Goal: Task Accomplishment & Management: Complete application form

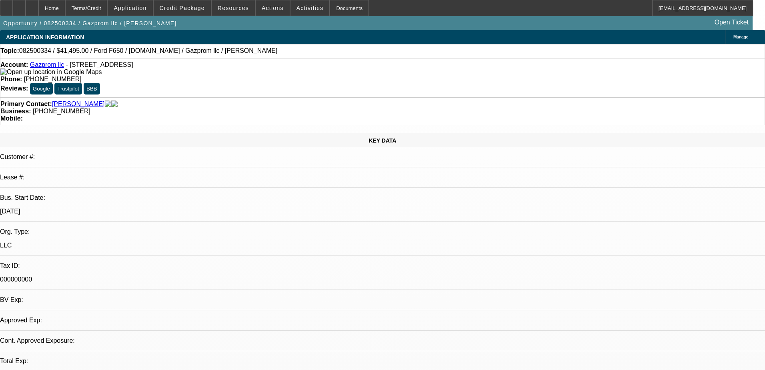
select select "0"
select select "0.1"
select select "4"
select select "0"
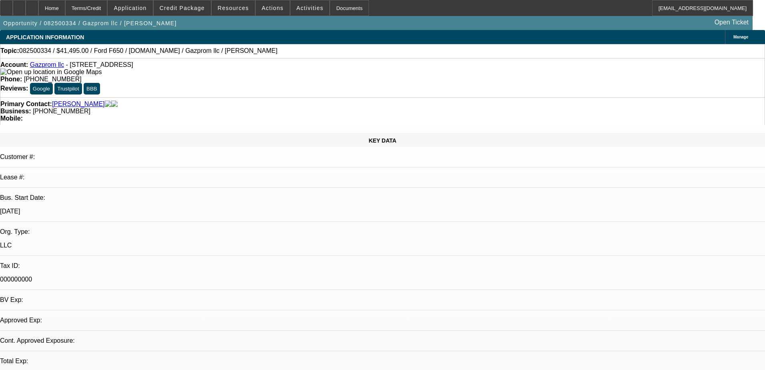
select select "0"
select select "2"
select select "0.1"
select select "4"
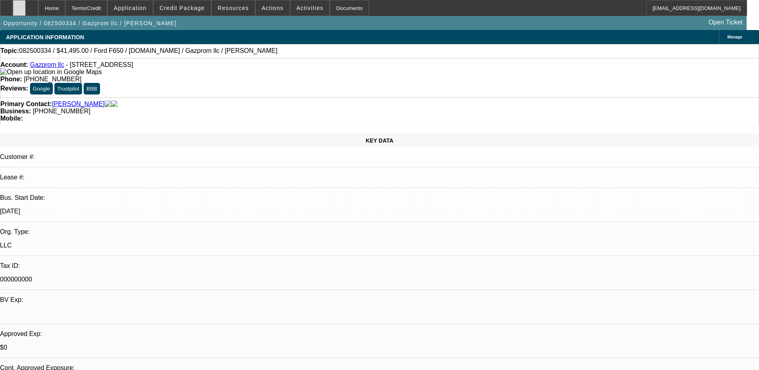
click at [26, 6] on div at bounding box center [19, 8] width 13 height 16
click at [19, 5] on icon at bounding box center [19, 5] width 0 height 0
click at [38, 6] on div at bounding box center [32, 8] width 13 height 16
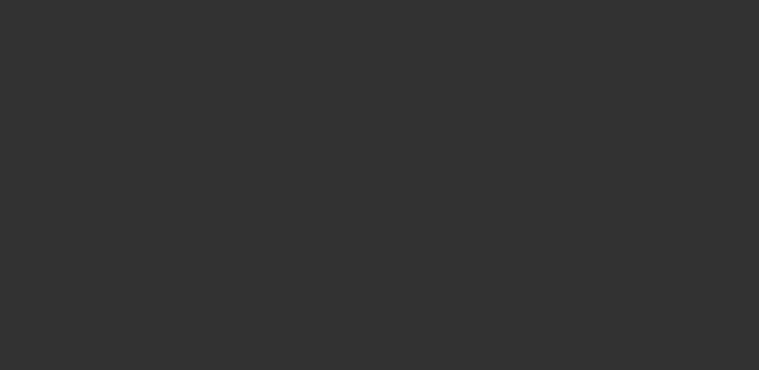
select select "0"
select select "0.1"
select select "4"
select select "0"
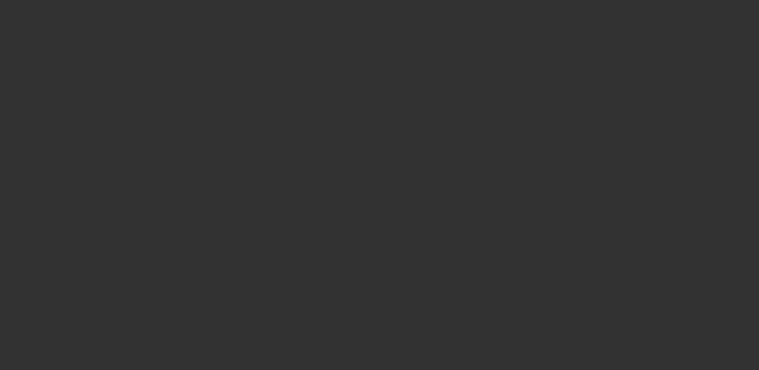
select select "0"
select select "2"
select select "0.1"
select select "4"
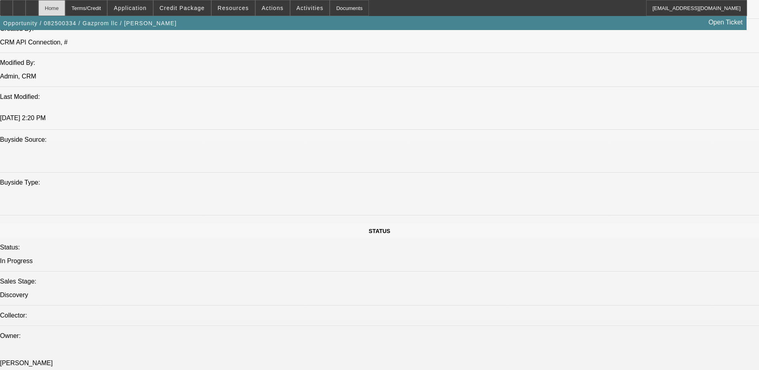
scroll to position [680, 0]
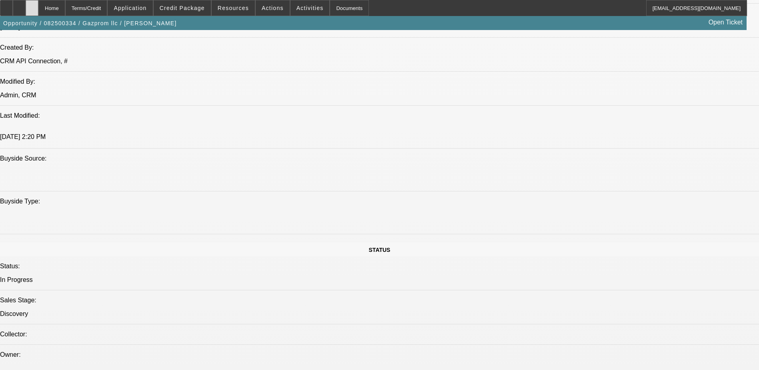
click at [38, 5] on div at bounding box center [32, 8] width 13 height 16
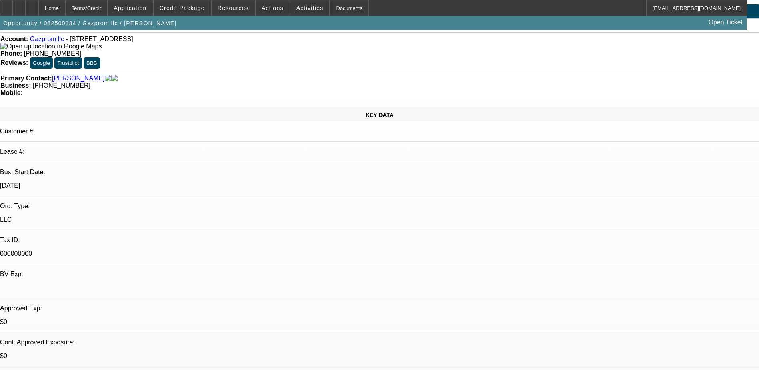
select select "0"
select select "0.1"
select select "0"
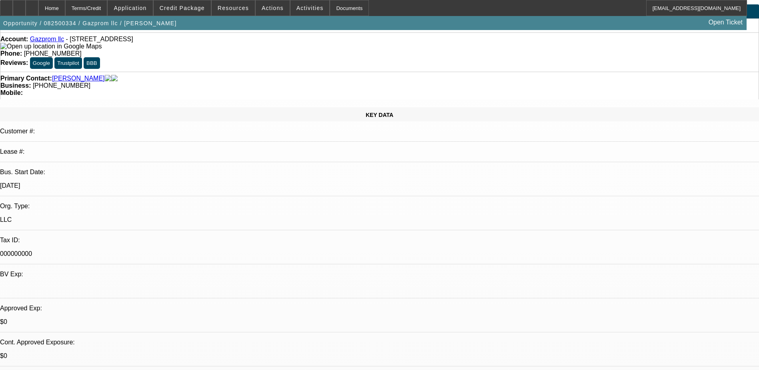
select select "0.1"
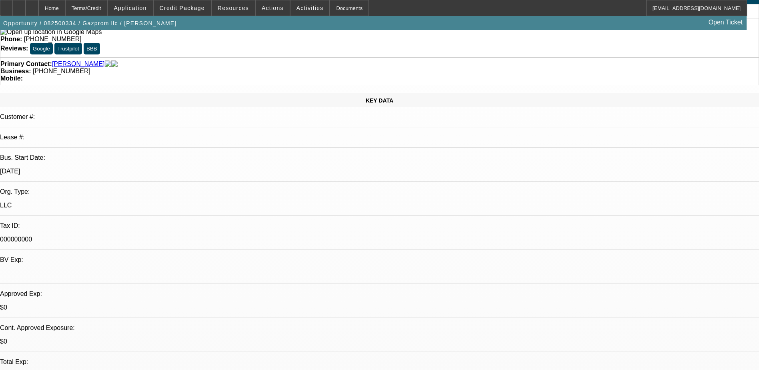
select select "1"
select select "4"
select select "1"
select select "2"
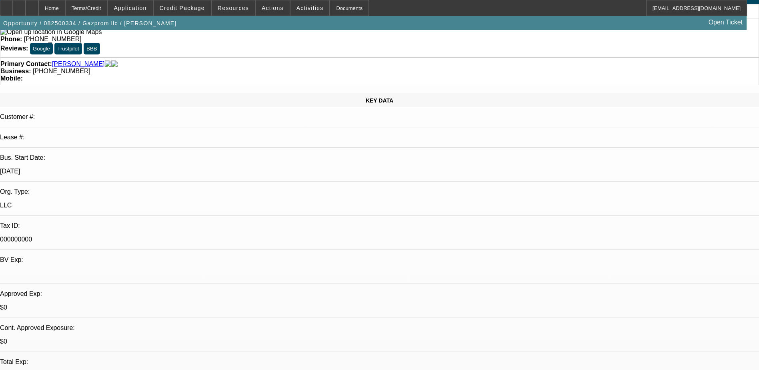
select select "4"
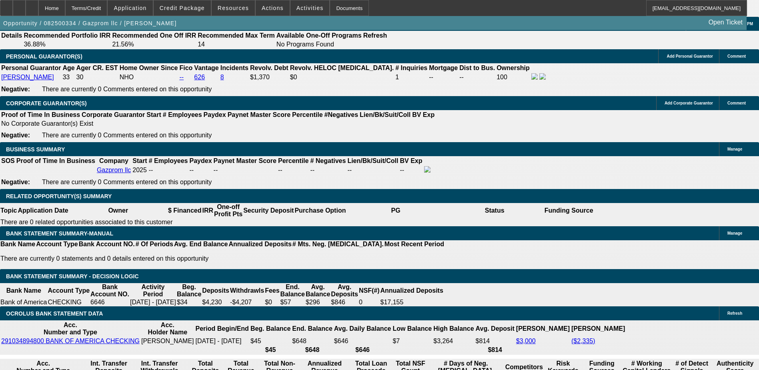
scroll to position [1068, 0]
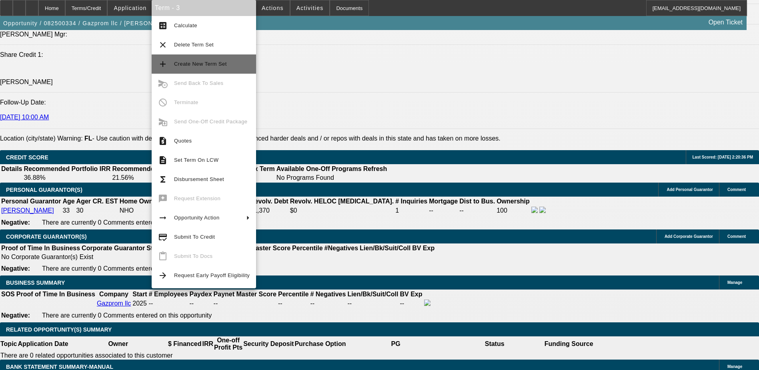
click at [204, 67] on span "Create New Term Set" at bounding box center [212, 64] width 76 height 10
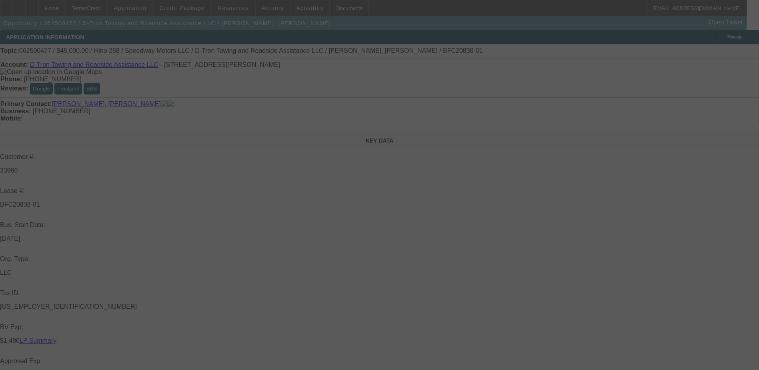
select select "0"
select select "0.1"
select select "0"
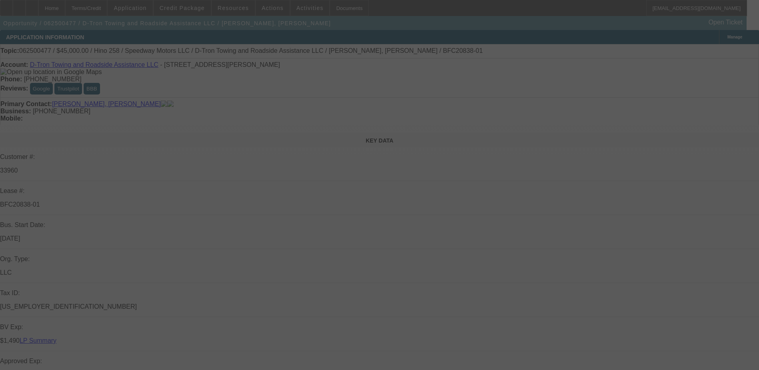
select select "0.1"
select select "0"
select select "0.1"
select select "0"
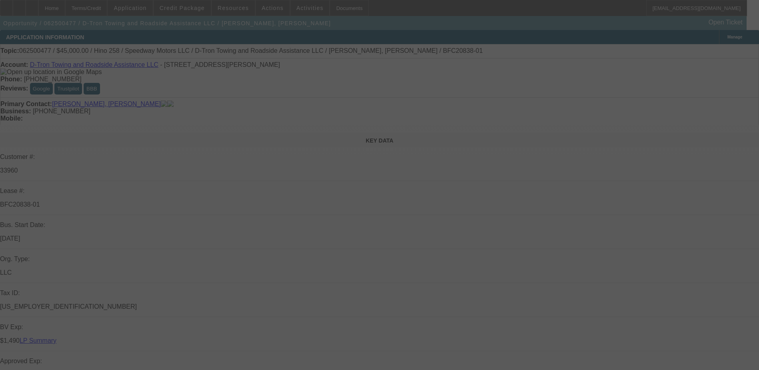
select select "0"
select select "0.1"
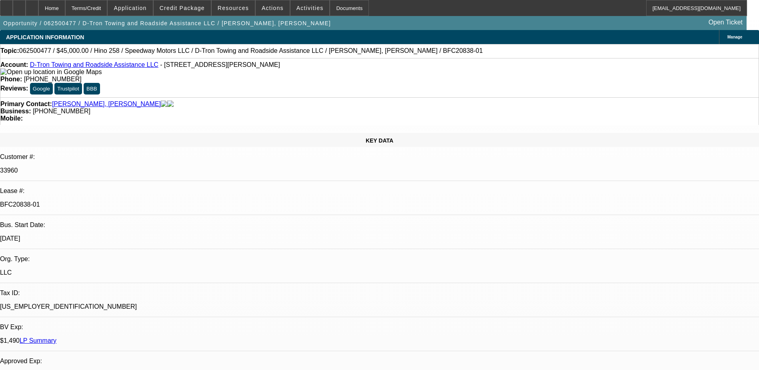
select select "1"
select select "4"
select select "1"
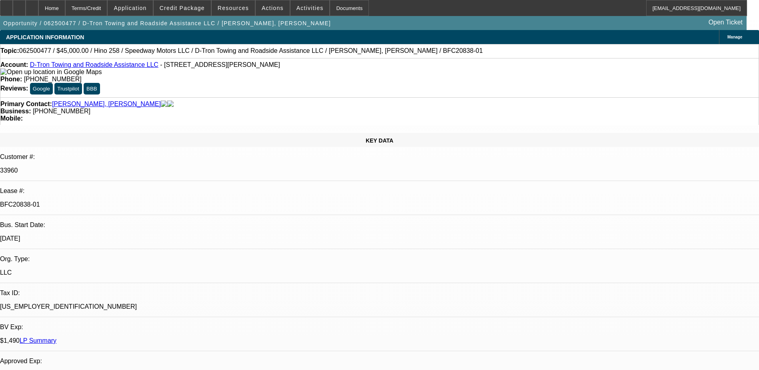
select select "4"
select select "1"
select select "4"
select select "1"
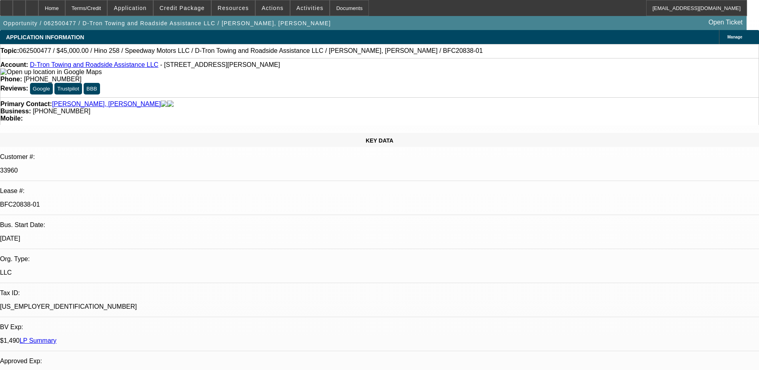
select select "1"
select select "4"
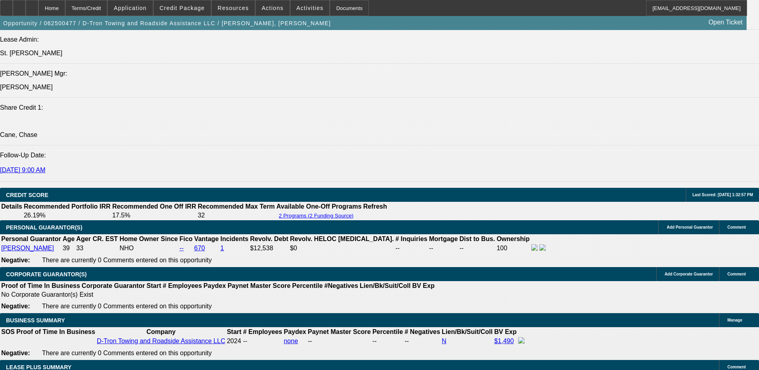
scroll to position [1000, 0]
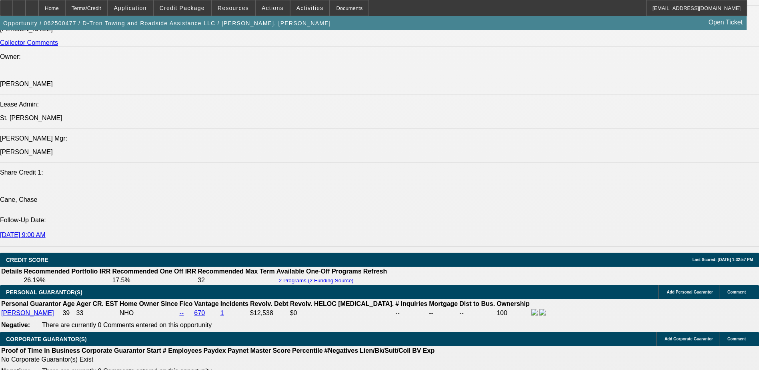
scroll to position [960, 0]
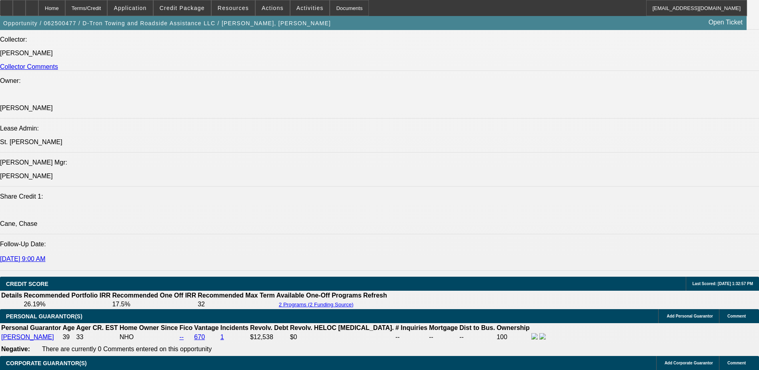
select select "0"
select select "0.1"
select select "4"
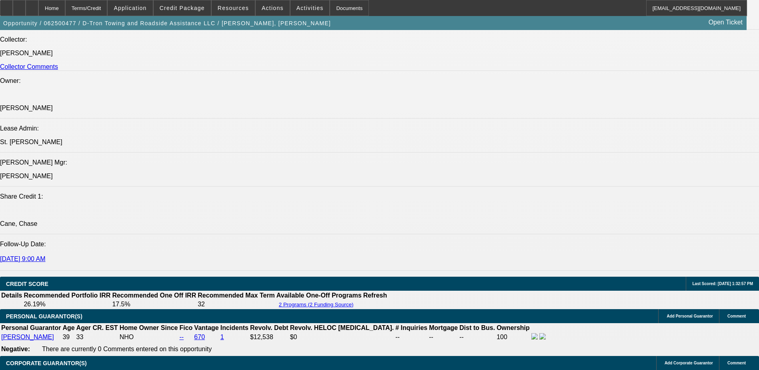
select select "0"
select select "0.1"
select select "4"
select select "0"
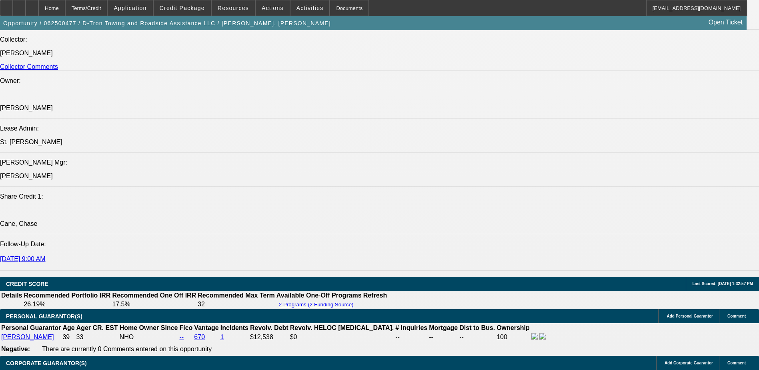
select select "0"
select select "0.1"
select select "4"
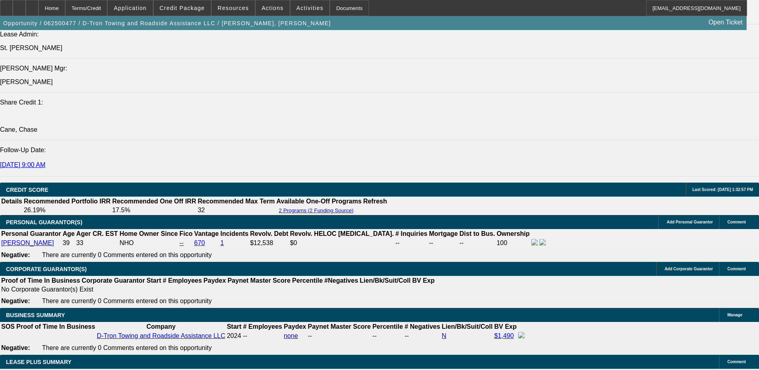
scroll to position [1040, 0]
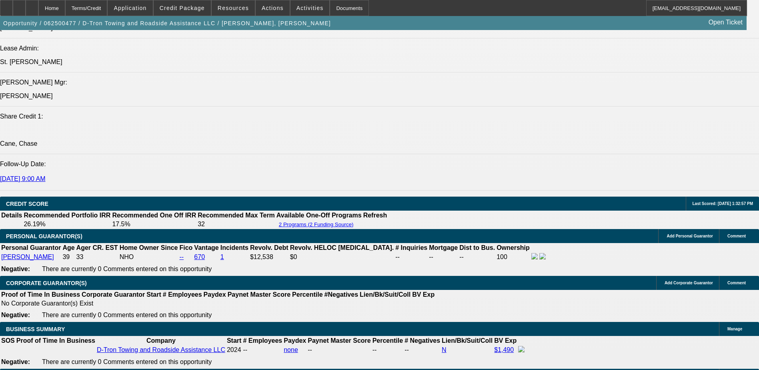
select select "0"
select select "0.1"
select select "4"
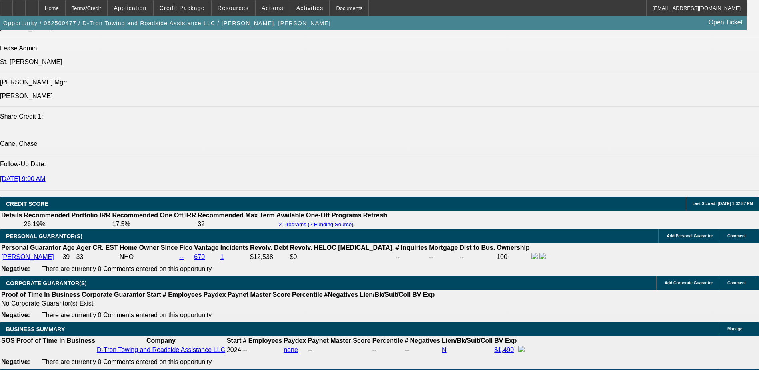
select select "0"
select select "0.1"
select select "4"
select select "0"
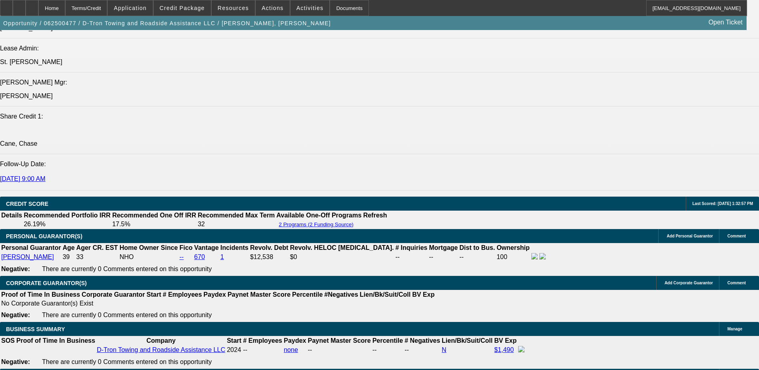
select select "0"
select select "0.1"
select select "4"
select select "0"
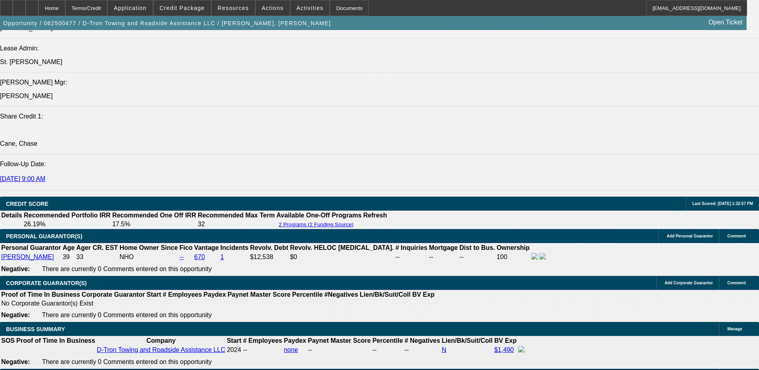
select select "0.1"
select select "4"
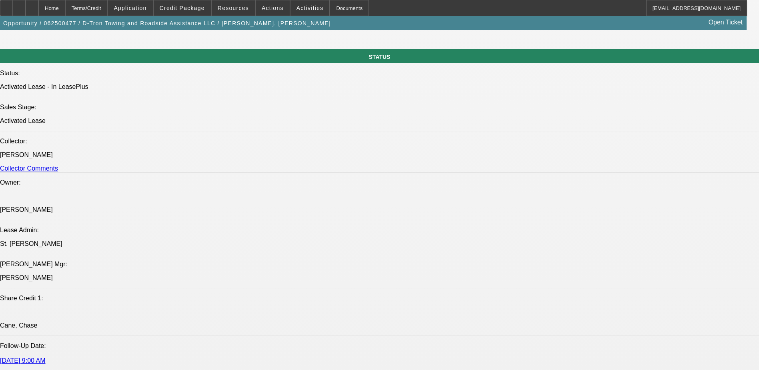
scroll to position [840, 0]
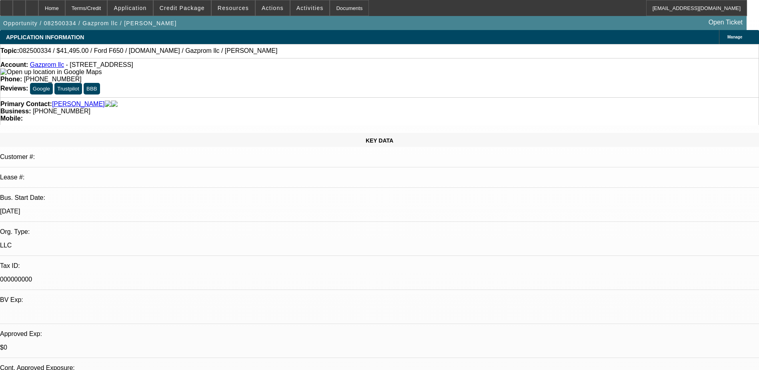
select select "0"
select select "0.1"
select select "4"
select select "0"
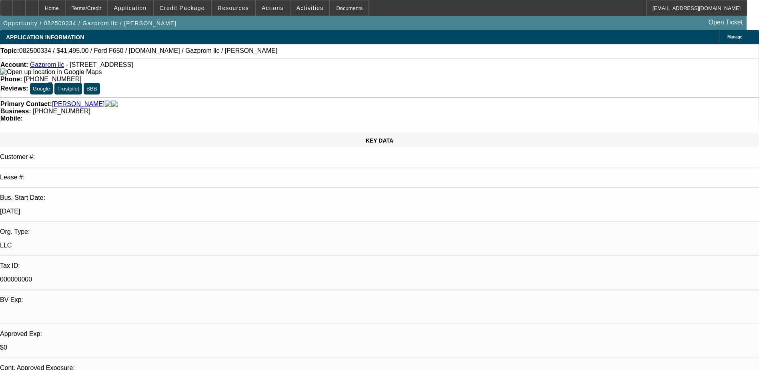
select select "0"
select select "0.1"
select select "4"
select select "0"
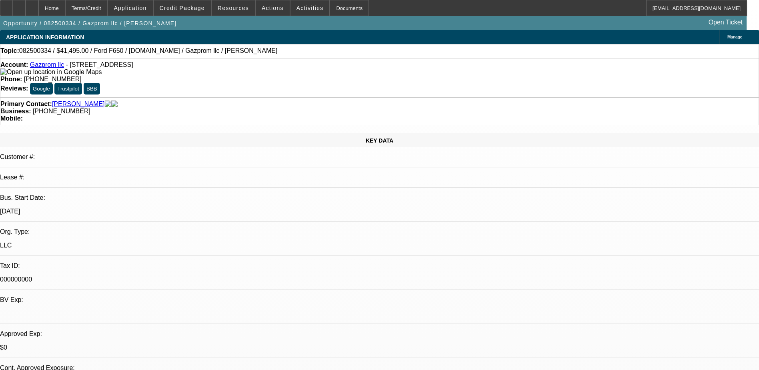
select select "2"
select select "0.1"
select select "4"
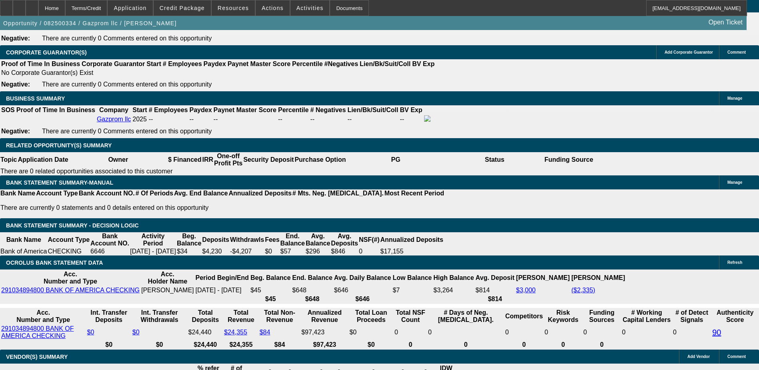
scroll to position [1280, 0]
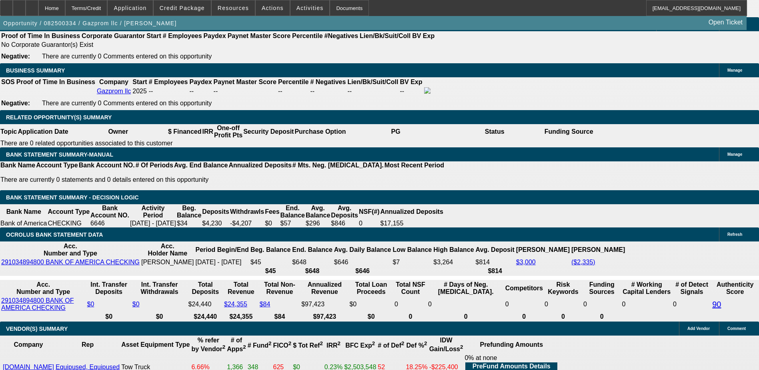
type input "2"
type input "UNKNOWN"
type input "28"
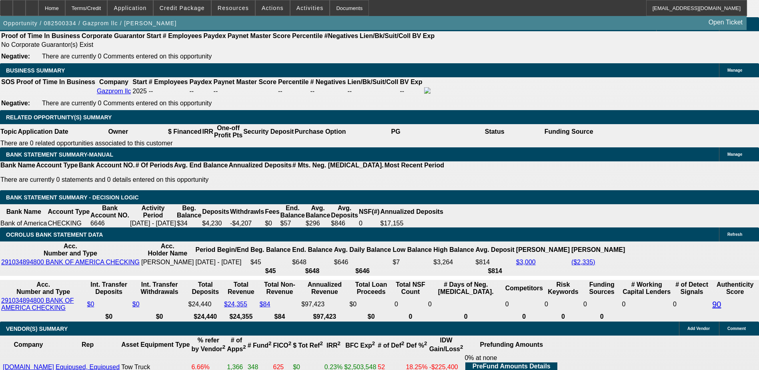
type input "$2,849.58"
type input "28"
drag, startPoint x: 369, startPoint y: 115, endPoint x: 345, endPoint y: 116, distance: 23.6
type input "0"
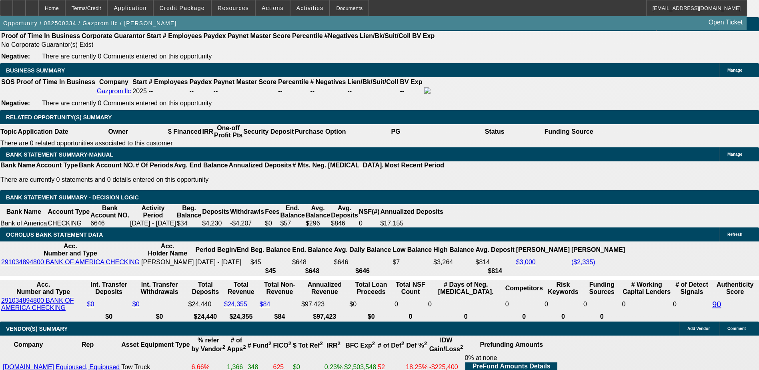
type input "$14,995.00"
type input "$2,746.91"
select select "1"
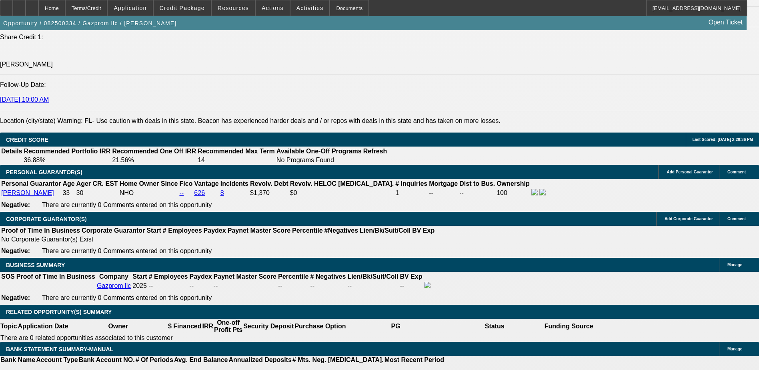
scroll to position [1080, 0]
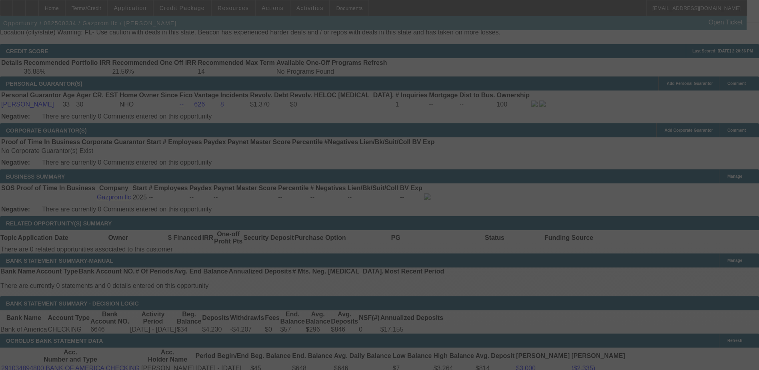
scroll to position [1200, 0]
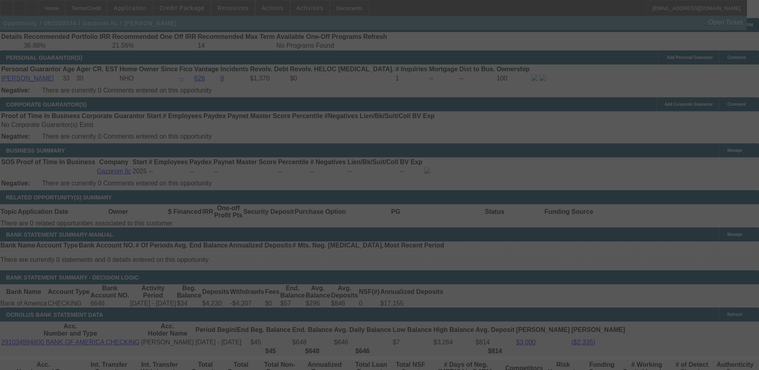
select select "0"
select select "0.1"
select select "4"
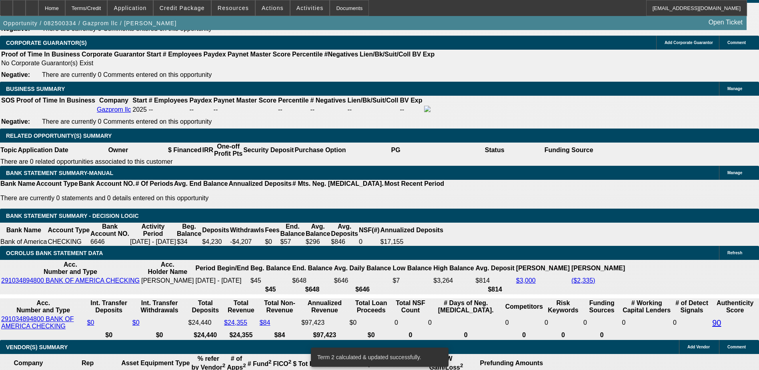
scroll to position [1280, 0]
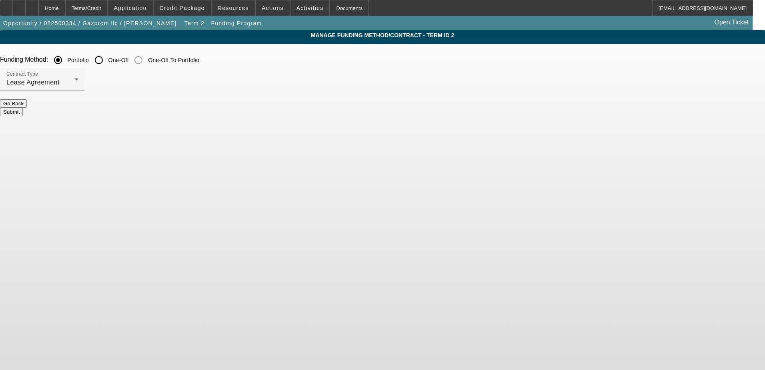
click at [107, 60] on input "One-Off" at bounding box center [99, 60] width 16 height 16
radio input "true"
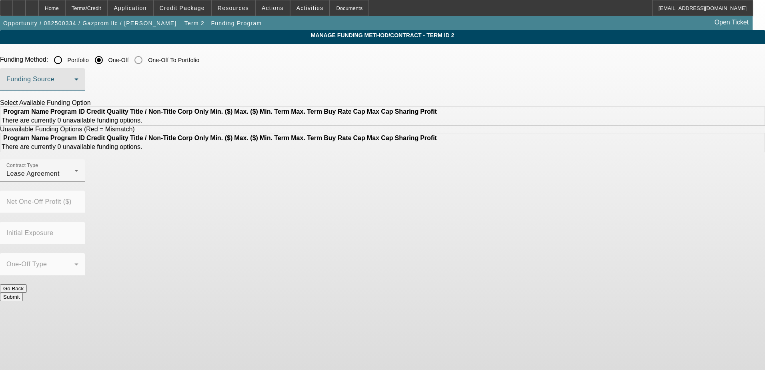
click at [74, 85] on span at bounding box center [40, 83] width 68 height 10
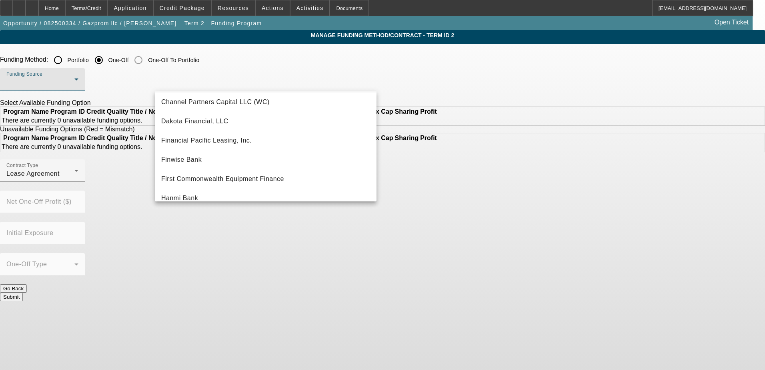
scroll to position [80, 0]
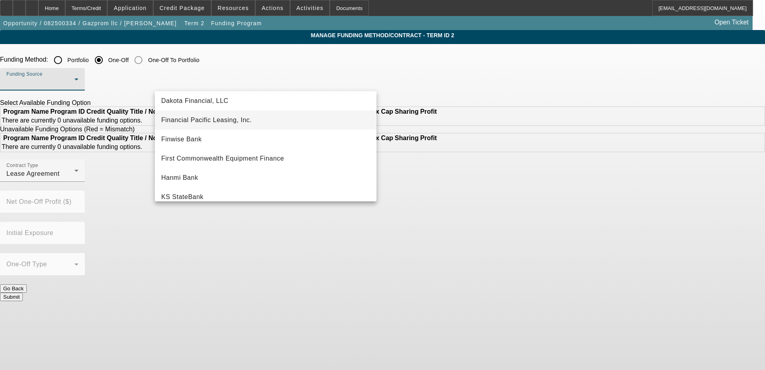
click at [210, 121] on span "Financial Pacific Leasing, Inc." at bounding box center [206, 120] width 90 height 10
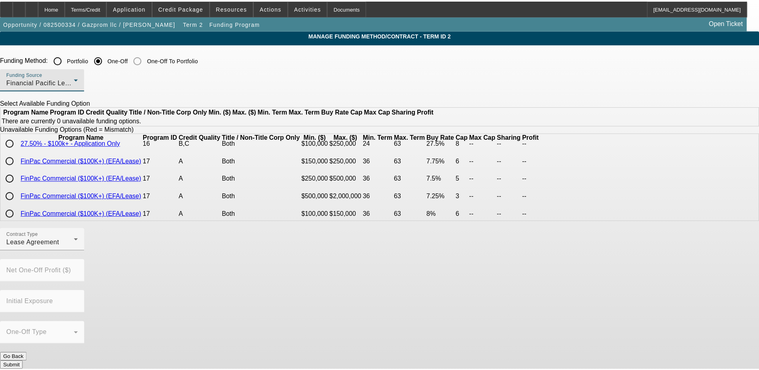
scroll to position [320, 0]
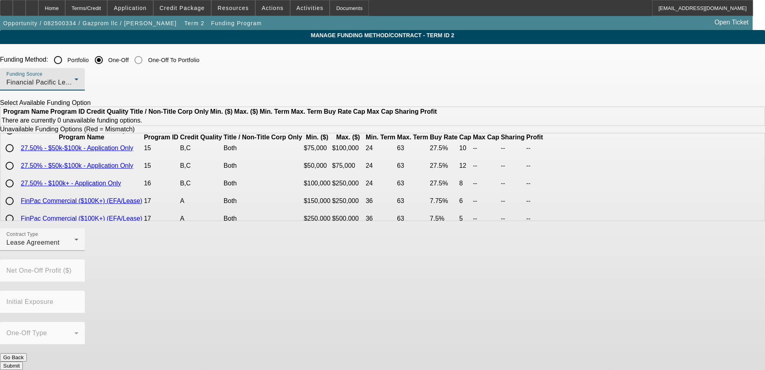
click at [18, 138] on input "radio" at bounding box center [10, 130] width 16 height 16
radio input "true"
click at [23, 361] on button "Submit" at bounding box center [11, 365] width 23 height 8
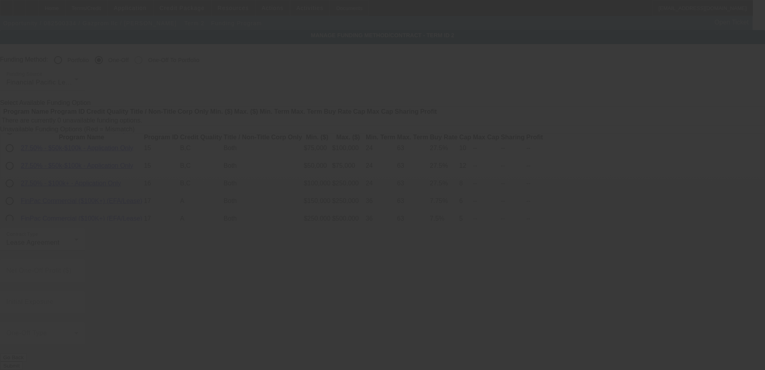
radio input "true"
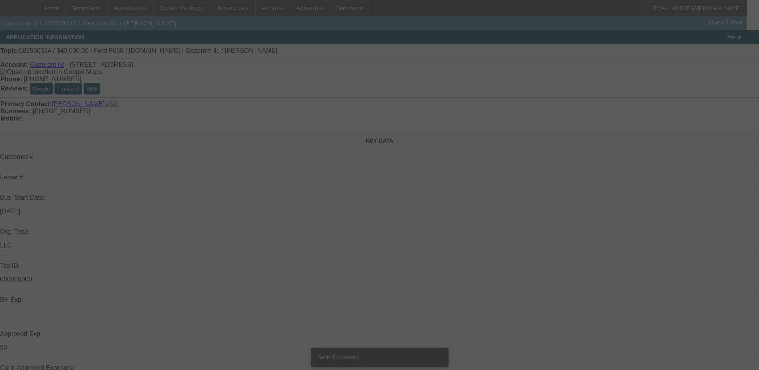
select select "0"
select select "0.1"
select select "4"
select select "0"
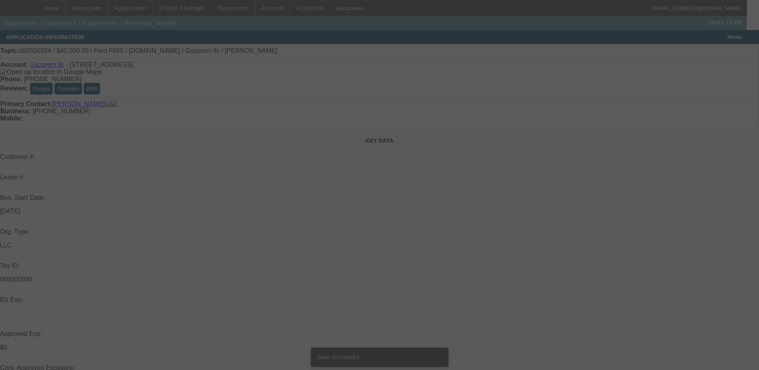
select select "0"
select select "0.1"
select select "4"
select select "0"
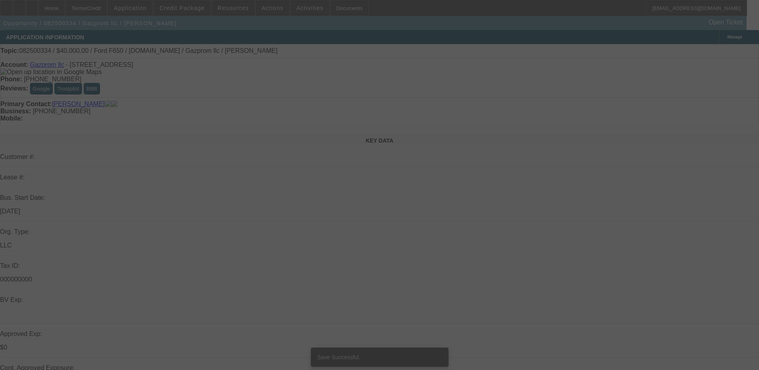
select select "0.1"
select select "4"
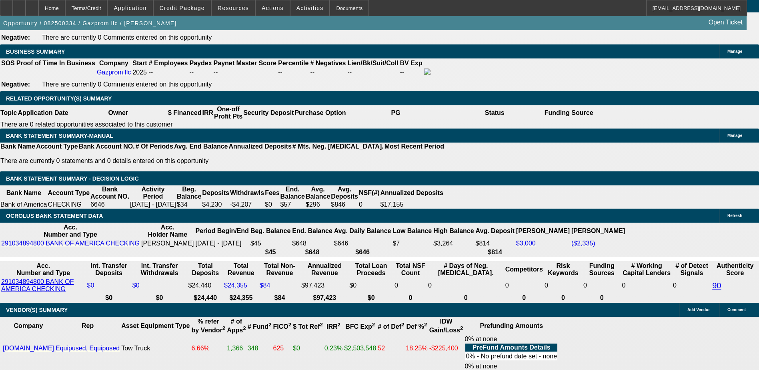
scroll to position [1320, 0]
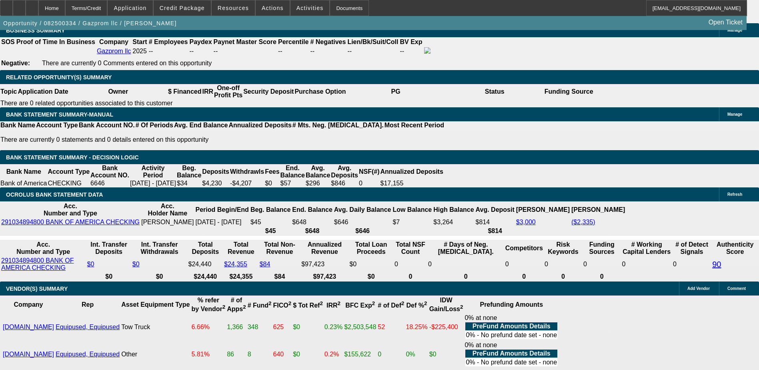
type input "UNKNOWN"
type input "182"
type input "$947.57"
type input "1824"
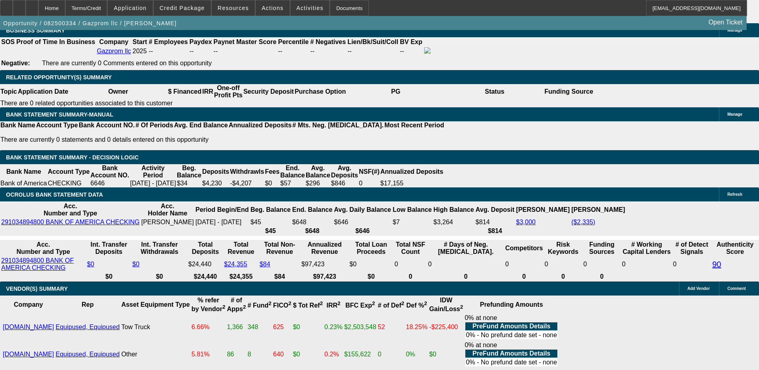
scroll to position [0, 3]
type input "124"
type input "$0.27"
type input "24"
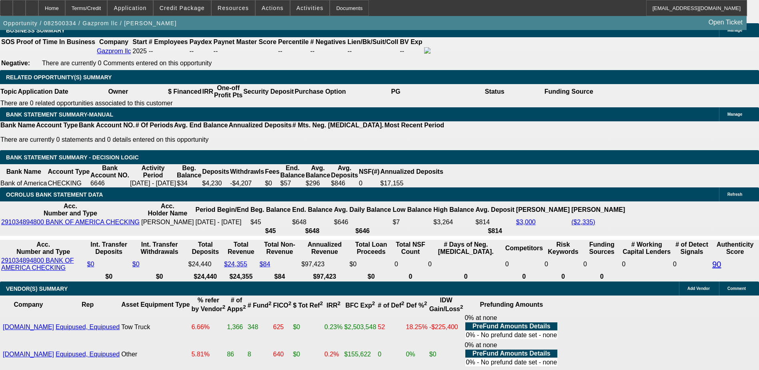
type input "28"
type input "$2,195.54"
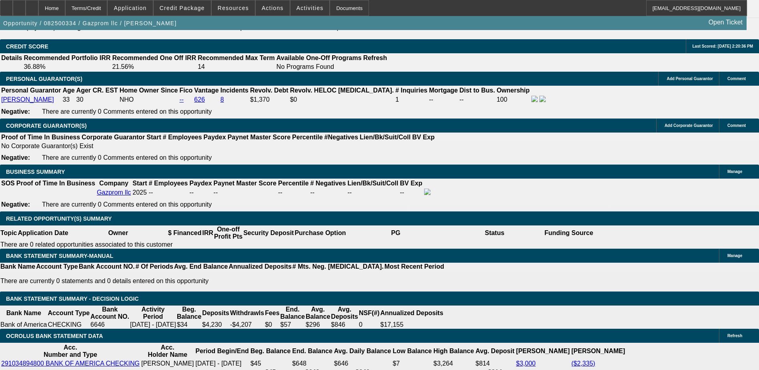
scroll to position [1160, 0]
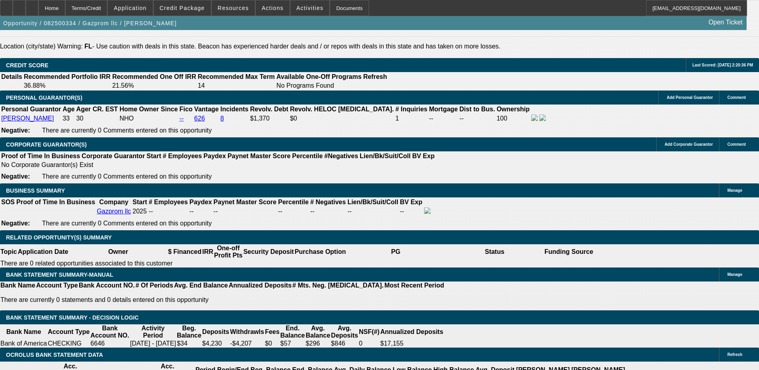
type input "28"
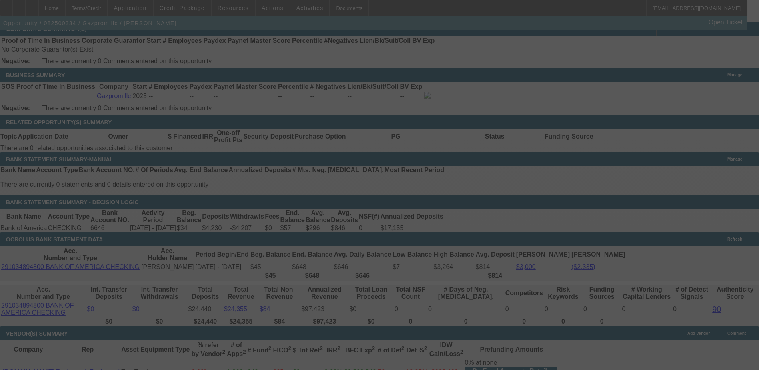
scroll to position [1280, 0]
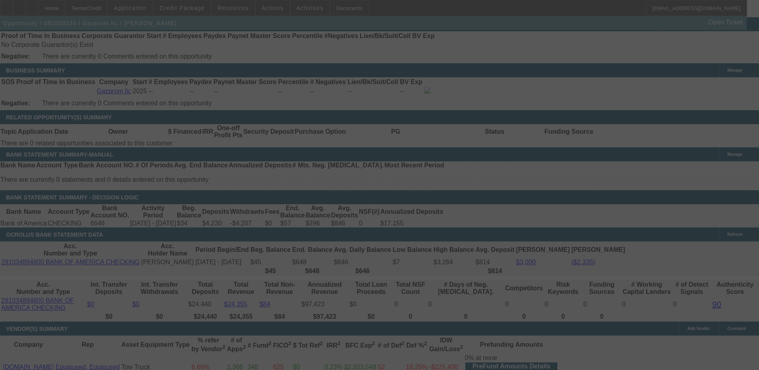
select select "0"
select select "0.1"
select select "4"
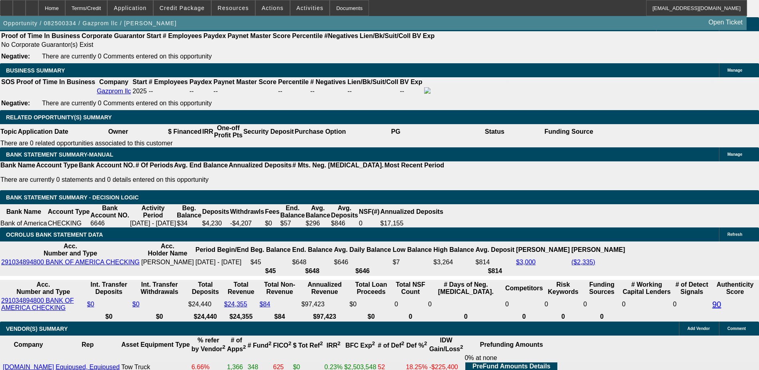
type input "UNKNOWN"
type input "2820"
type input "$9,459.69"
type input "20"
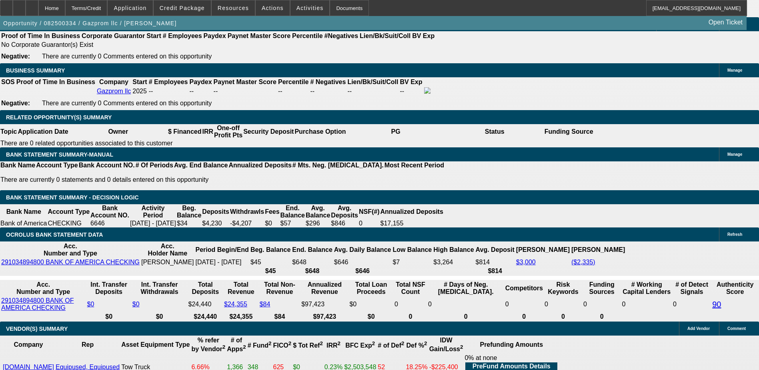
type input "$2,035.83"
type input "2030"
type input "$6,929.47"
type input "30"
type input "$1,719.25"
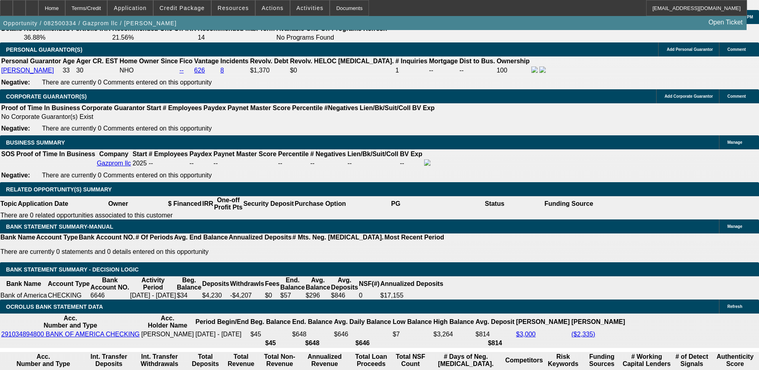
scroll to position [1200, 0]
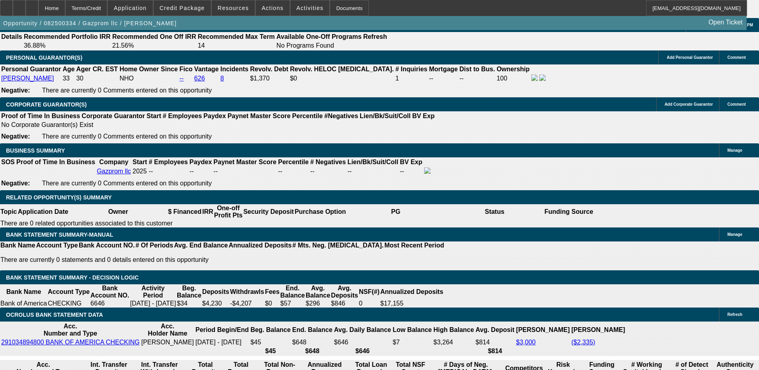
type input "30"
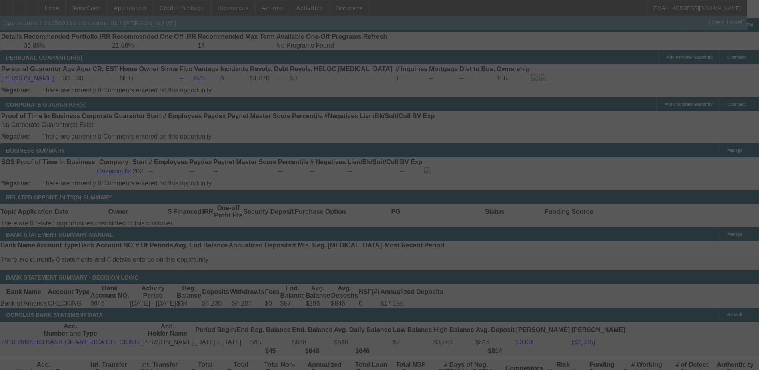
select select "0"
select select "0.1"
select select "4"
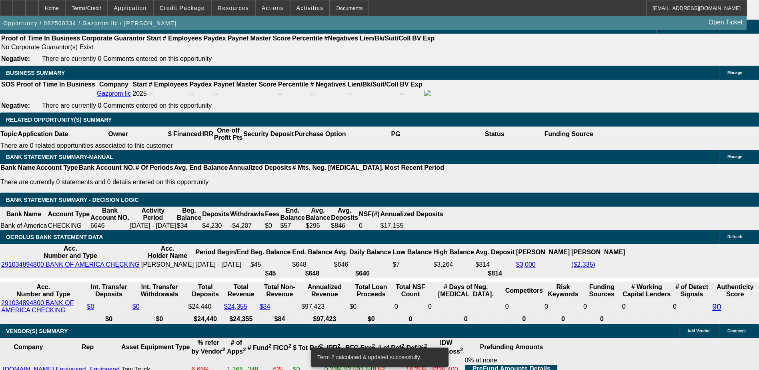
scroll to position [1280, 0]
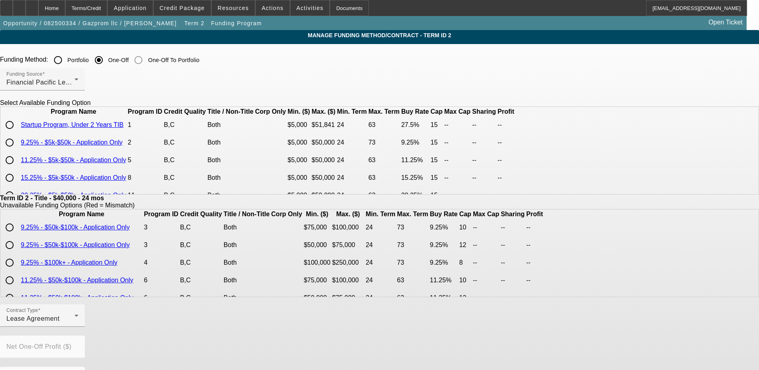
click at [18, 133] on input "radio" at bounding box center [10, 125] width 16 height 16
radio input "true"
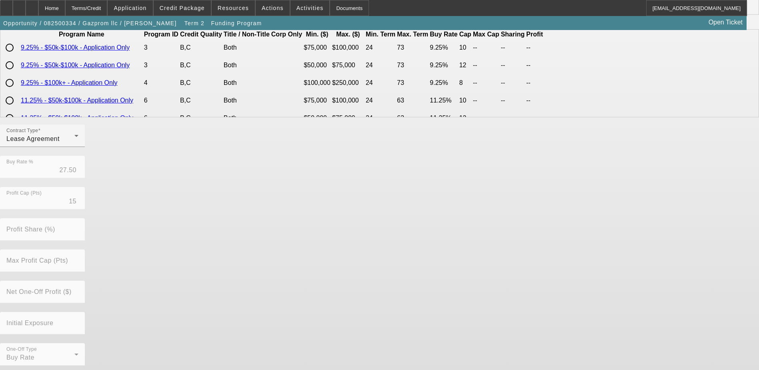
scroll to position [184, 0]
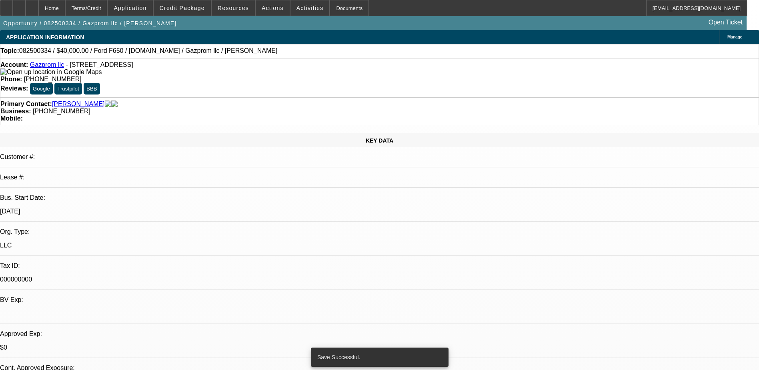
select select "0"
select select "0.1"
select select "4"
select select "0"
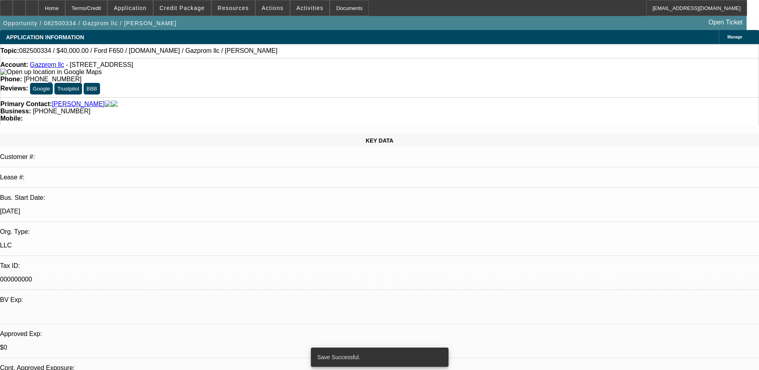
select select "0"
select select "0.1"
select select "4"
select select "0"
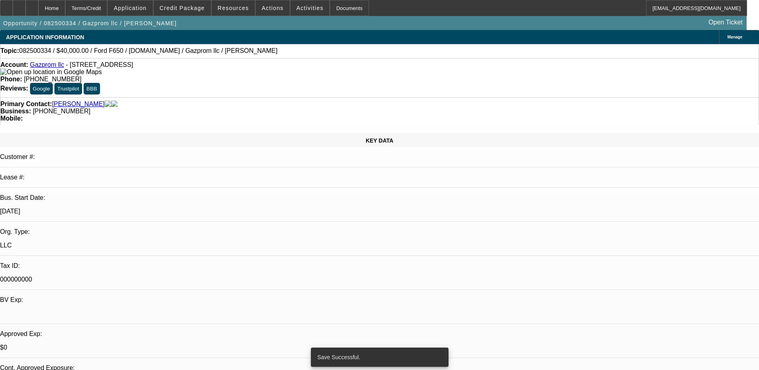
select select "0.1"
select select "4"
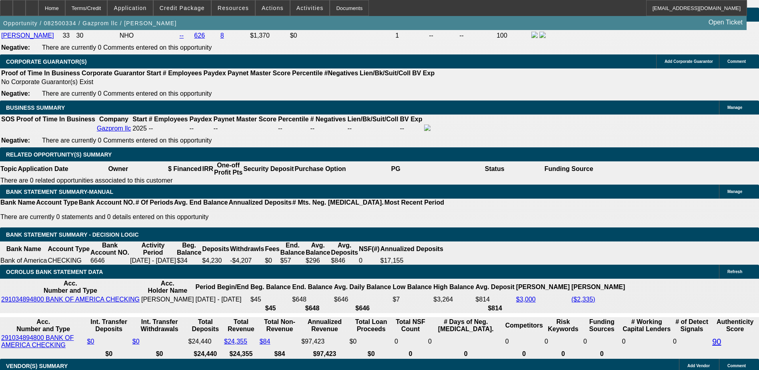
scroll to position [1240, 0]
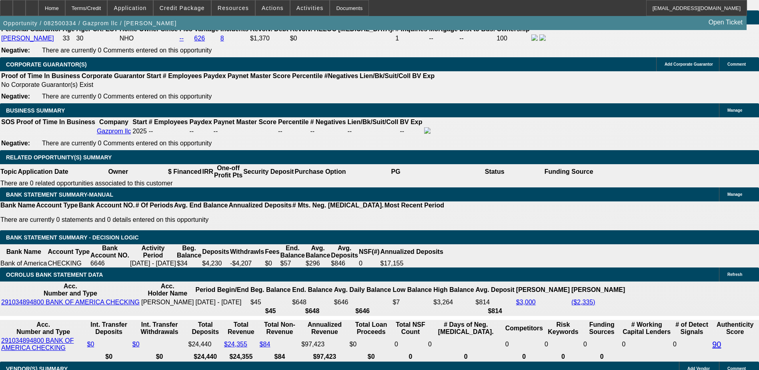
type input "UNKNOWN"
type input "30"
type input "$2,236.51"
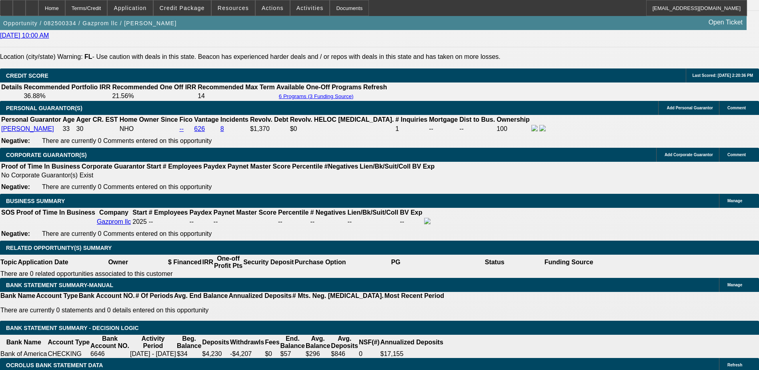
scroll to position [1080, 0]
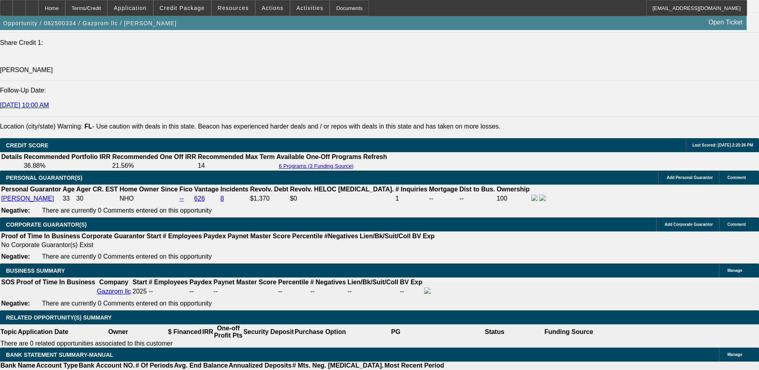
type input "30"
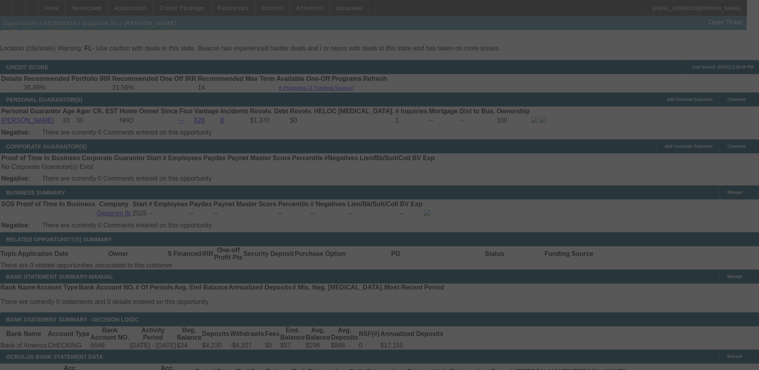
scroll to position [1160, 0]
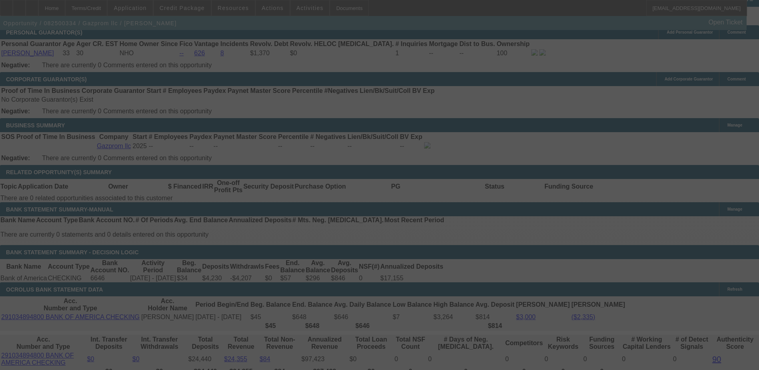
select select "0"
select select "0.1"
select select "4"
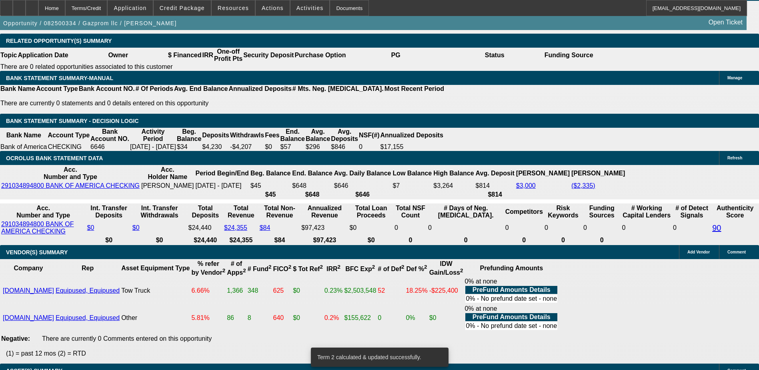
scroll to position [1360, 0]
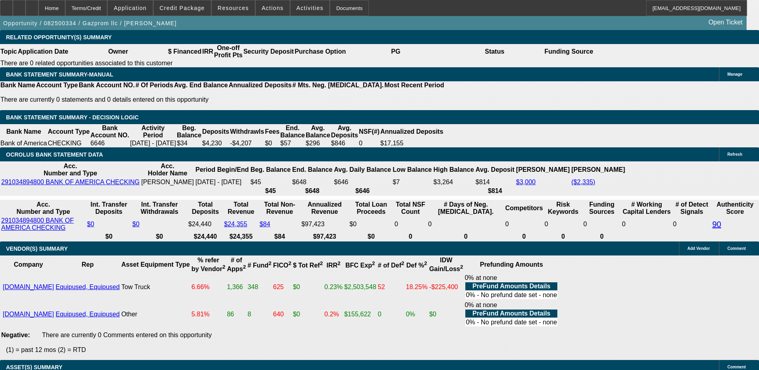
type input "UNKNOWN"
type input "3028"
type input "$10,112.92"
type input "2"
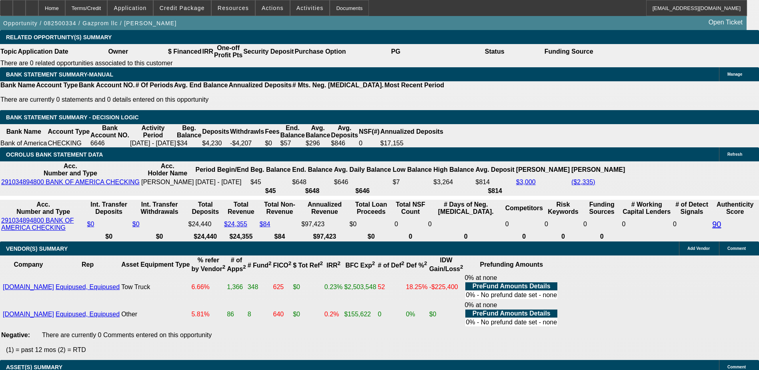
type input "$1,701.61"
type input "28"
type input "$2,195.54"
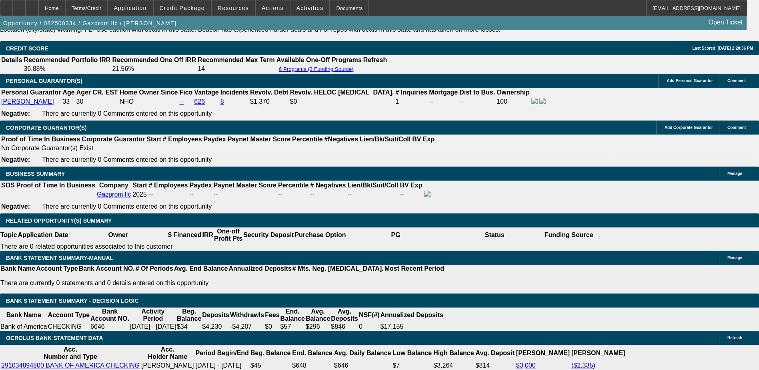
scroll to position [1160, 0]
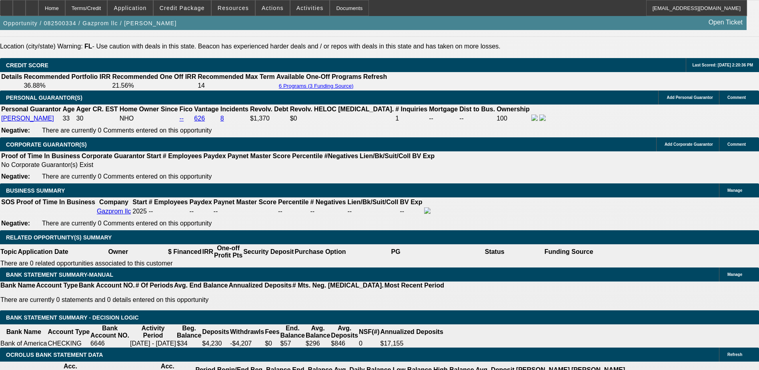
type input "28"
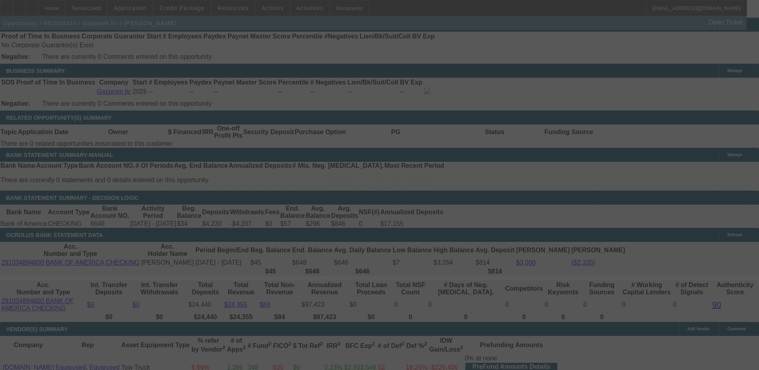
scroll to position [1280, 0]
select select "0"
select select "0.1"
select select "4"
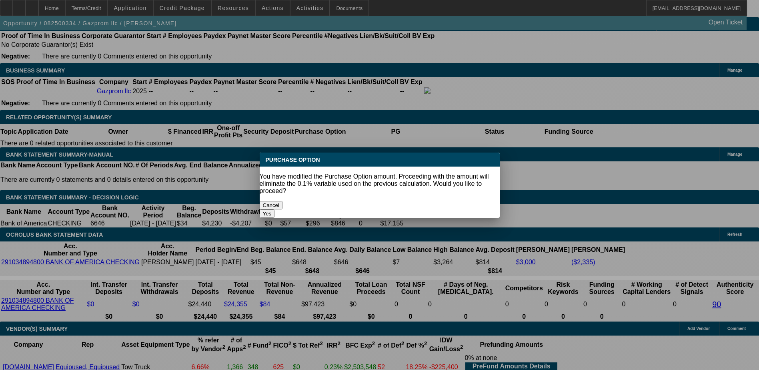
click at [283, 201] on button "Cancel" at bounding box center [271, 205] width 23 height 8
select select "0.1"
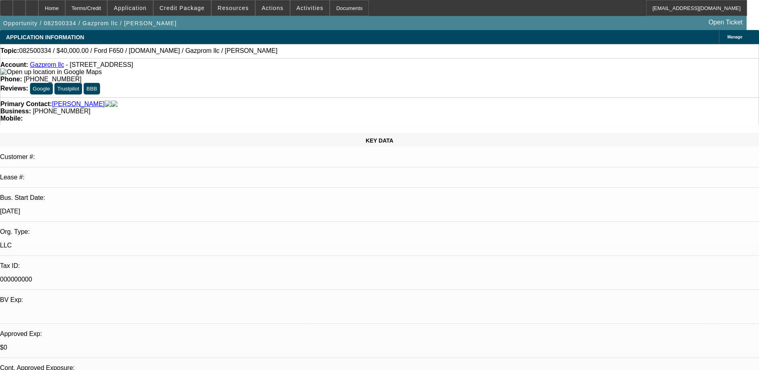
scroll to position [1280, 0]
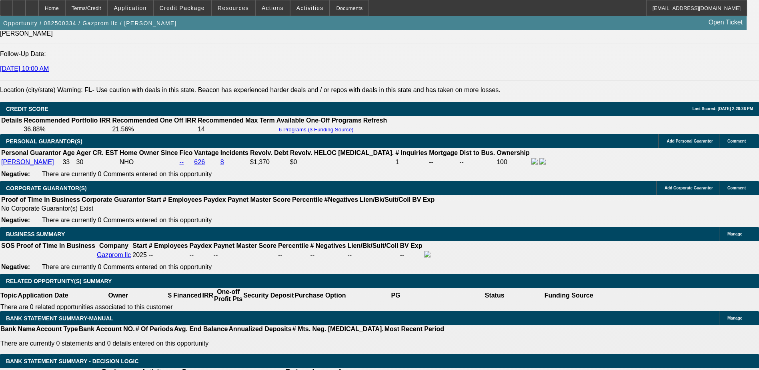
scroll to position [1120, 0]
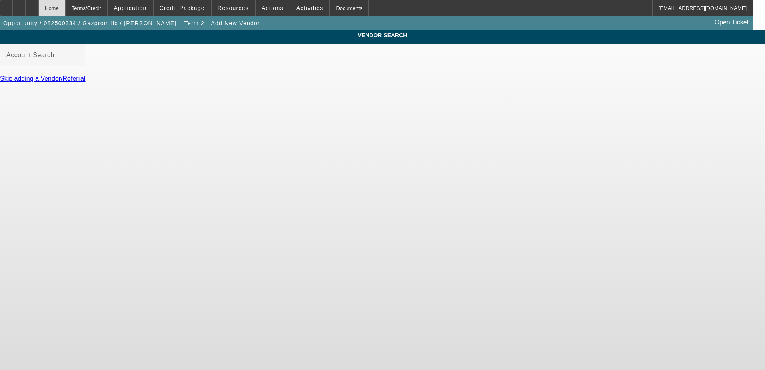
click at [65, 9] on div "Home" at bounding box center [51, 8] width 27 height 16
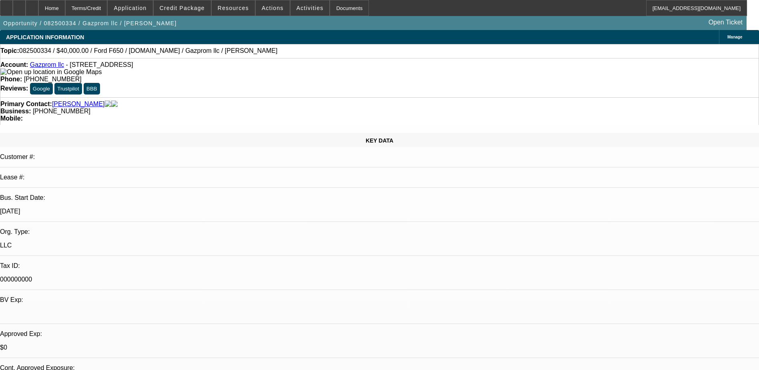
select select "0"
select select "0.1"
select select "4"
select select "0"
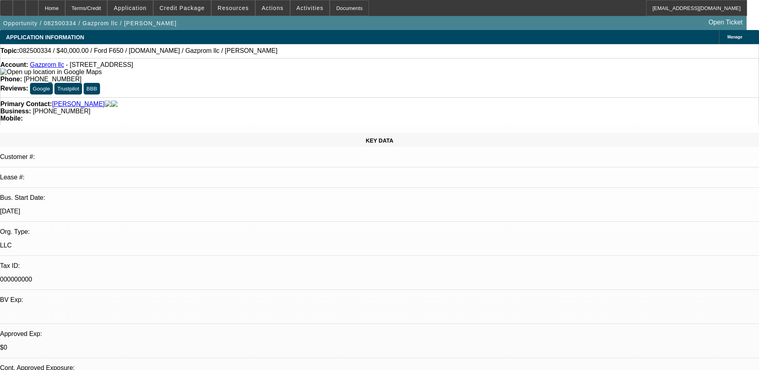
select select "0"
select select "0.1"
select select "4"
select select "0"
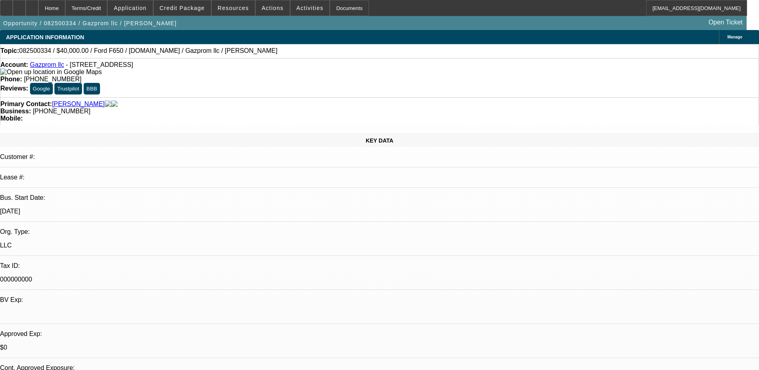
select select "0.1"
select select "4"
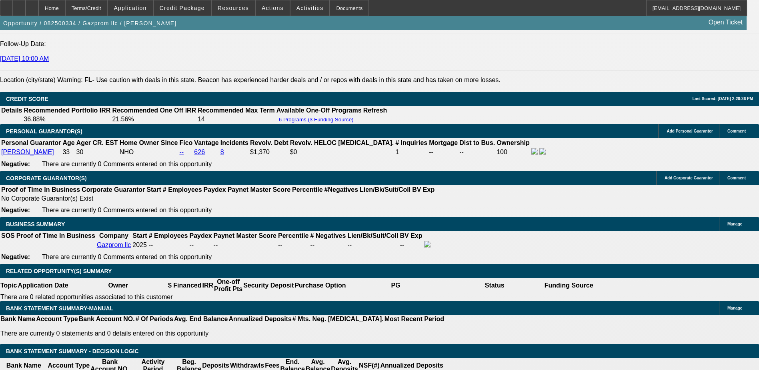
scroll to position [1126, 0]
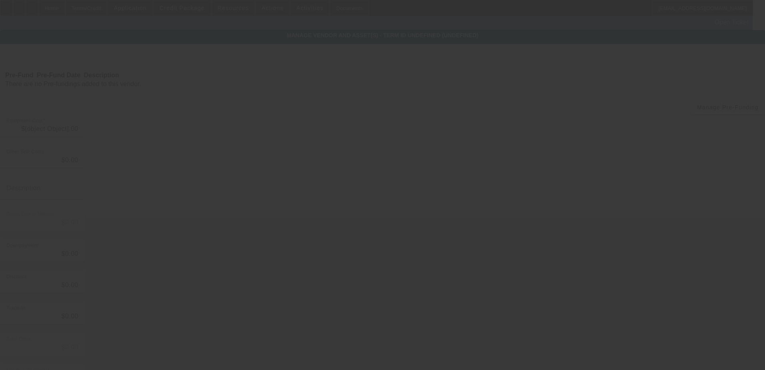
type input "$54,995.00"
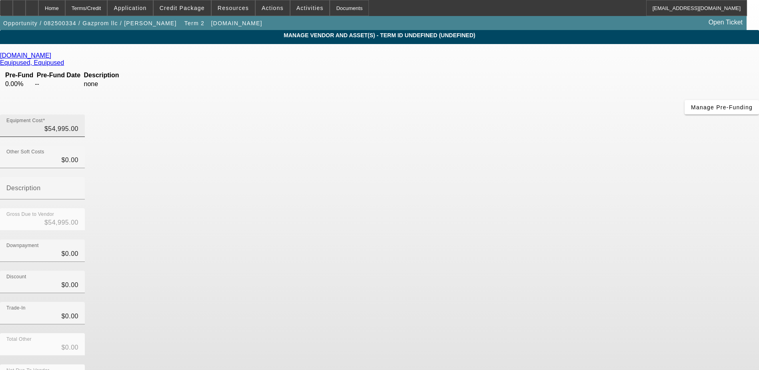
type input "54995"
click at [78, 124] on input "54995" at bounding box center [42, 129] width 72 height 10
drag, startPoint x: 483, startPoint y: 66, endPoint x: 455, endPoint y: 68, distance: 28.5
click at [78, 124] on input "54995" at bounding box center [42, 129] width 72 height 10
type input "$0.00"
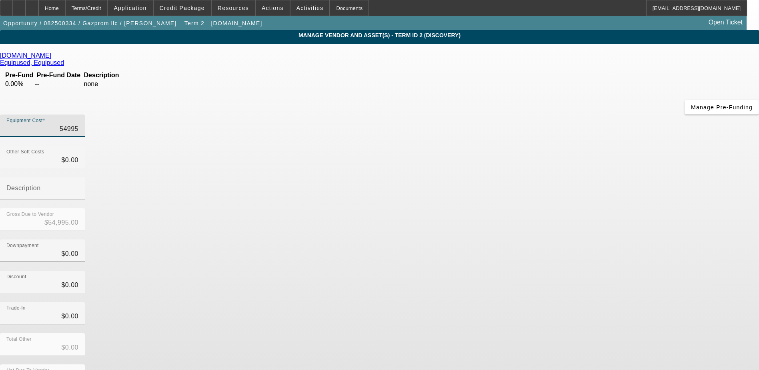
type input "$0.00"
type input "4"
type input "$4.00"
type input "40"
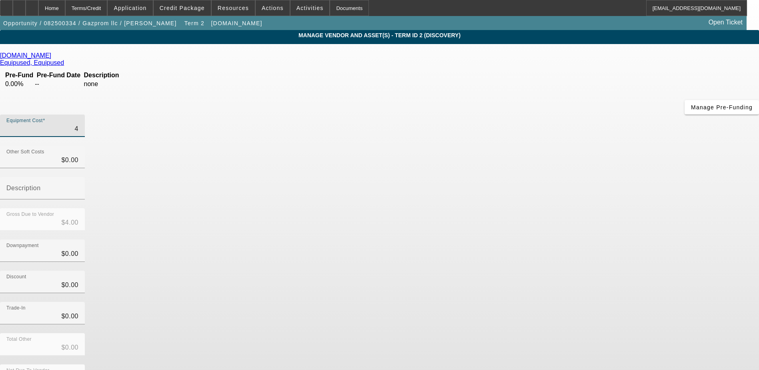
type input "$40.00"
type input "400"
type input "$400.00"
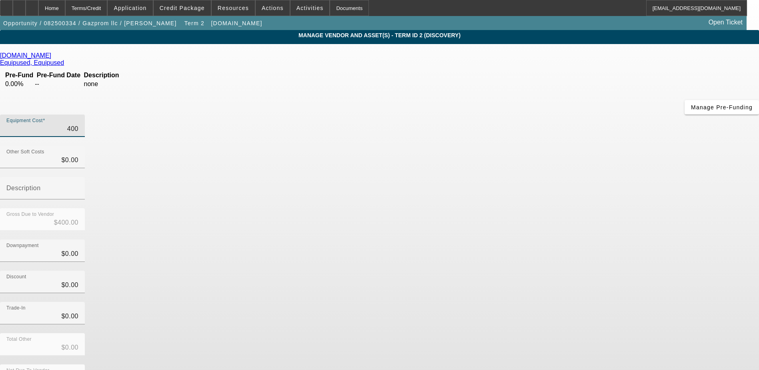
type input "4000"
type input "$4,000.00"
type input "40000"
type input "$40,000.00"
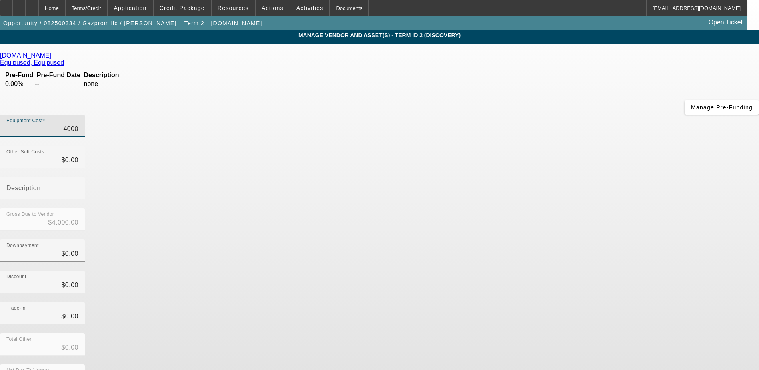
type input "$40,000.00"
click at [526, 208] on div "Gross Due to Vendor $40,000.00" at bounding box center [379, 223] width 759 height 31
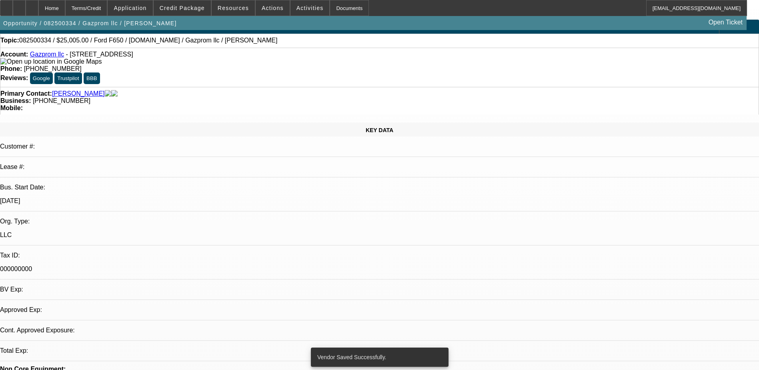
select select "0"
select select "0.1"
select select "4"
select select "0"
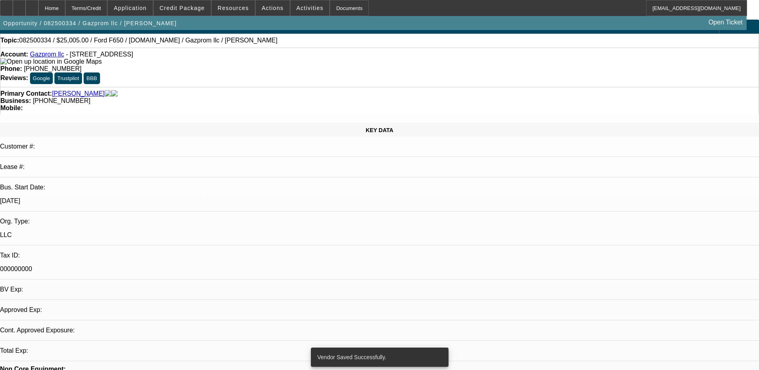
select select "0"
select select "0.1"
select select "4"
select select "0"
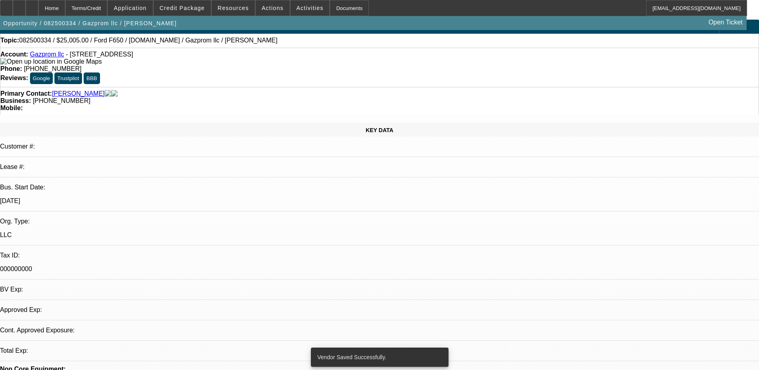
select select "0.1"
select select "4"
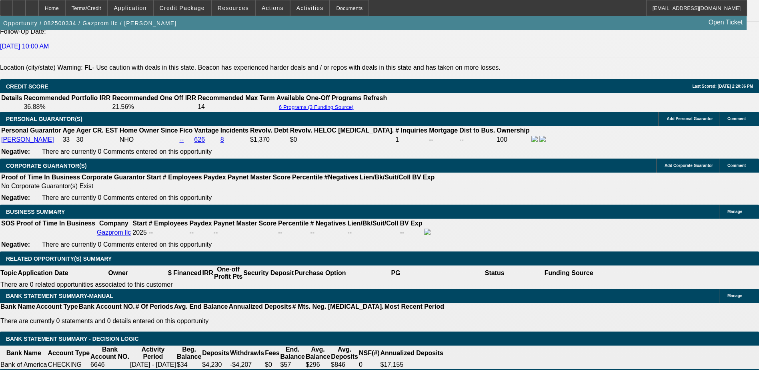
scroll to position [1198, 0]
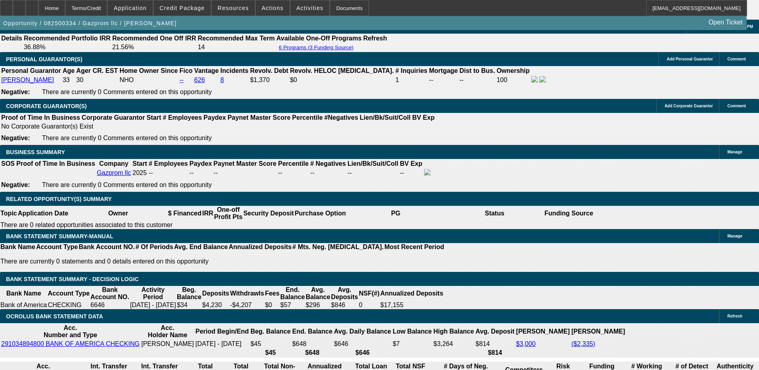
type input "14995"
drag, startPoint x: 357, startPoint y: 198, endPoint x: 377, endPoint y: 200, distance: 20.5
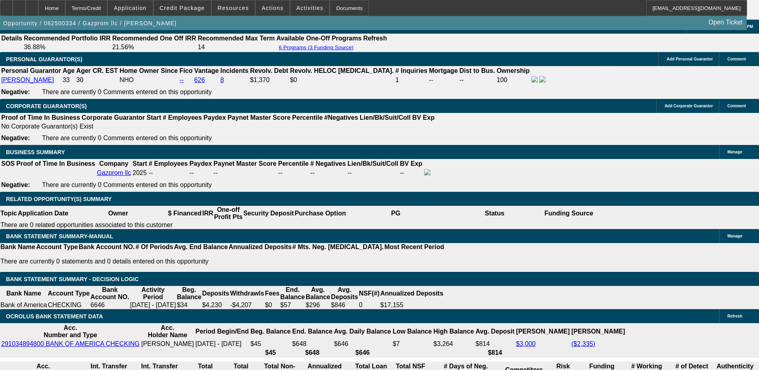
type input "$0.00"
type input "UNKNOWN"
type input "$2,195.54"
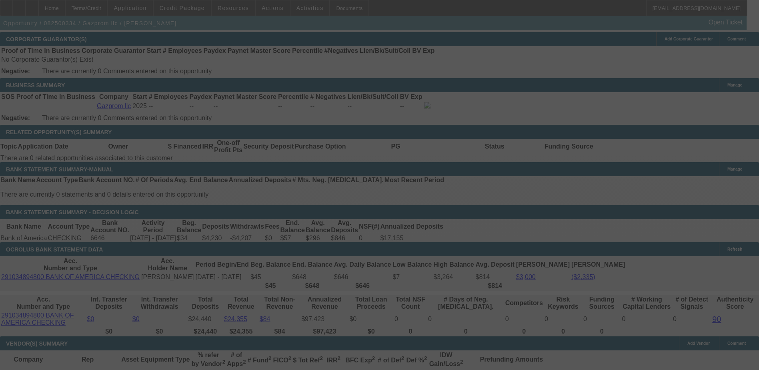
scroll to position [1278, 0]
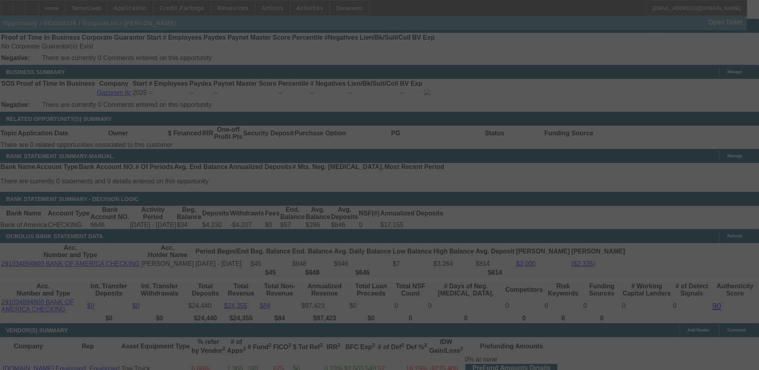
select select "0"
select select "0.1"
select select "4"
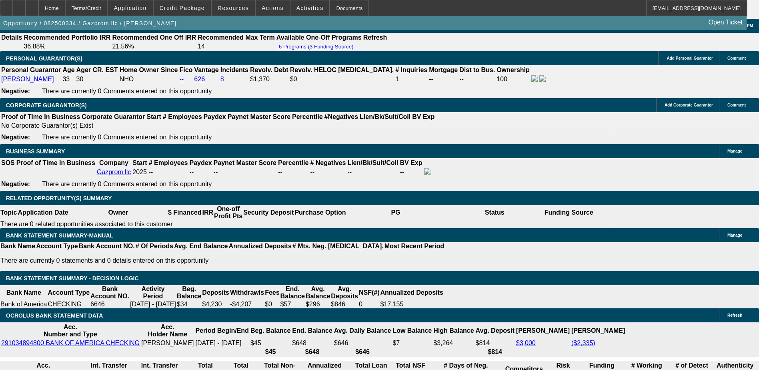
scroll to position [1200, 0]
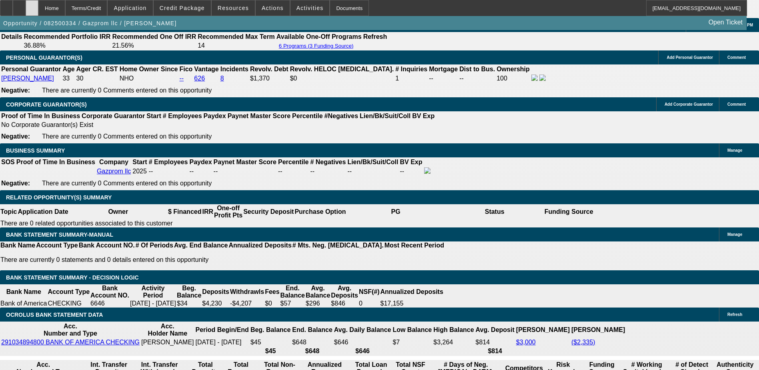
click at [32, 5] on icon at bounding box center [32, 5] width 0 height 0
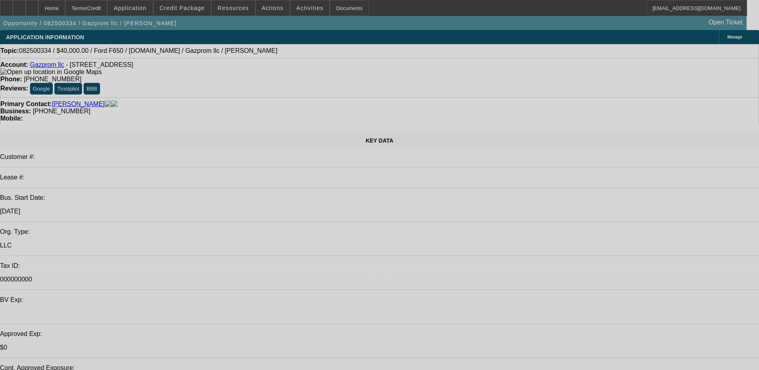
select select "0"
select select "0.1"
select select "0"
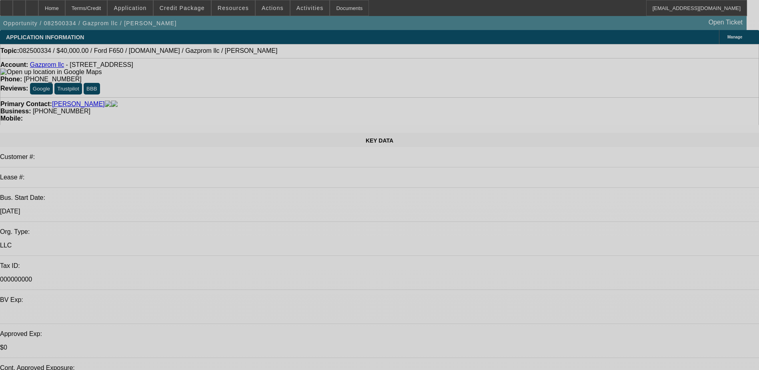
select select "0.1"
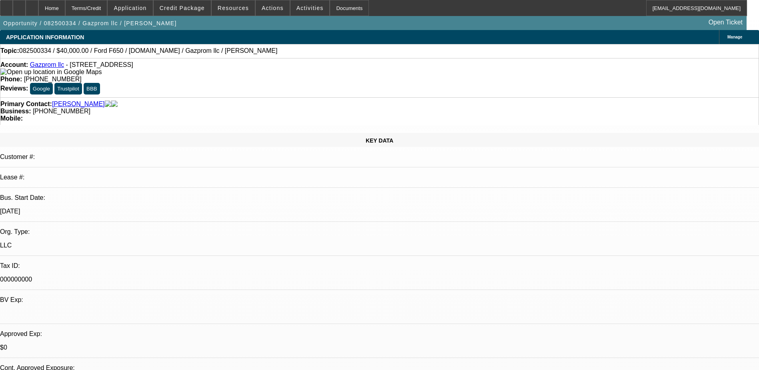
select select "0"
select select "0.1"
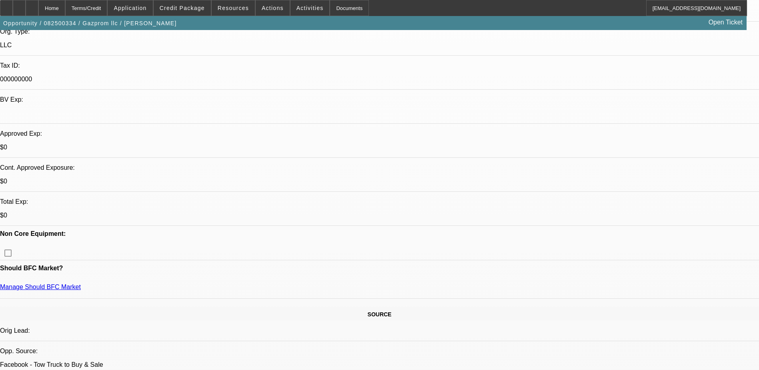
select select "1"
select select "4"
select select "1"
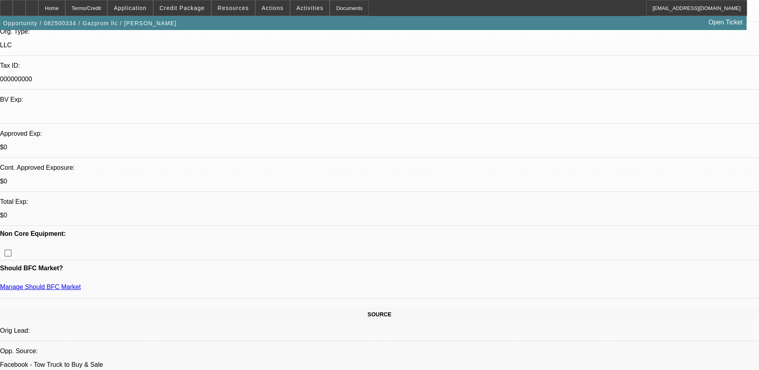
select select "4"
select select "1"
select select "4"
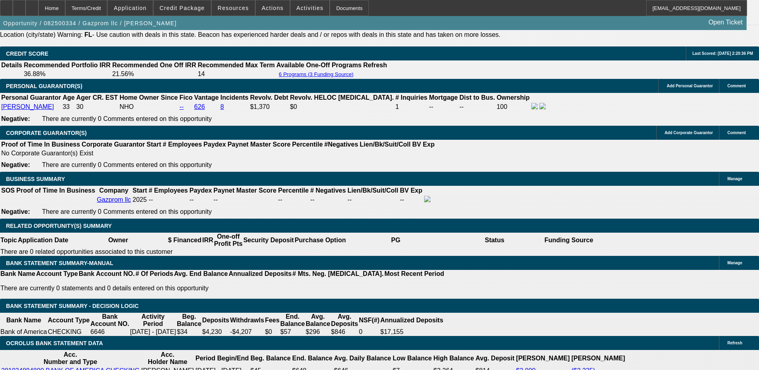
scroll to position [1160, 0]
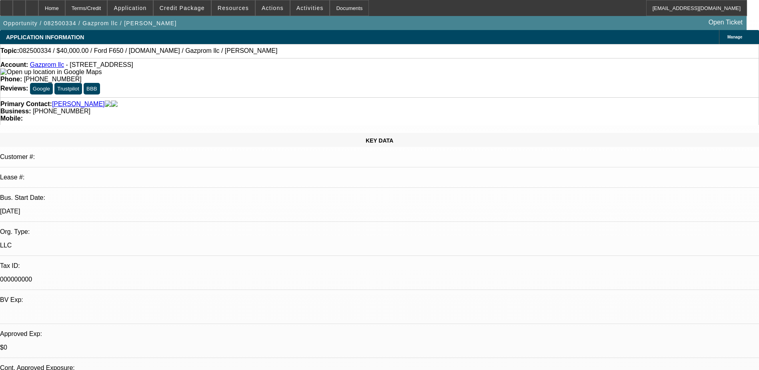
select select "0"
select select "0.1"
select select "0"
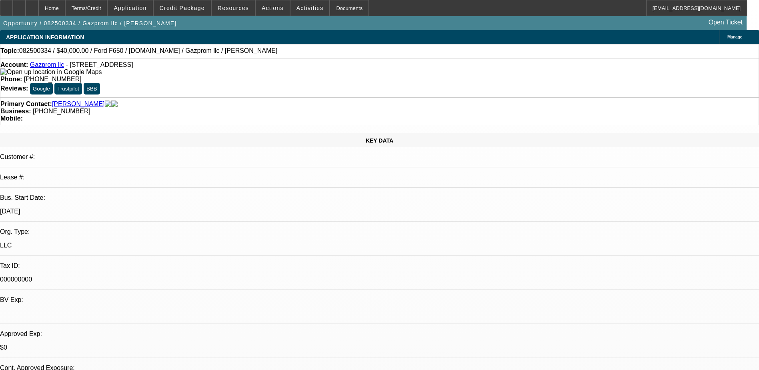
select select "0.1"
select select "0"
select select "0.1"
select select "1"
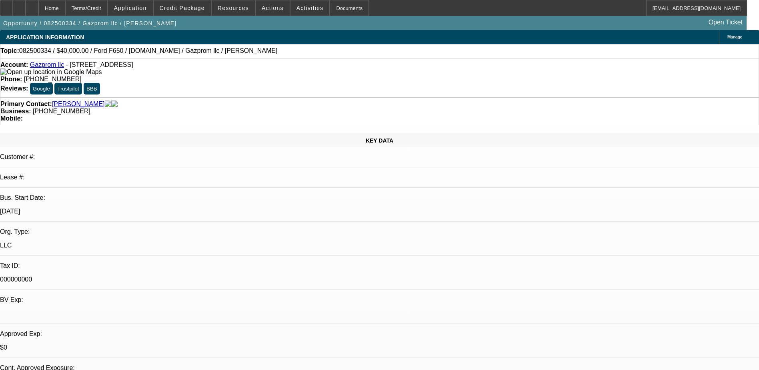
select select "1"
select select "4"
select select "1"
select select "4"
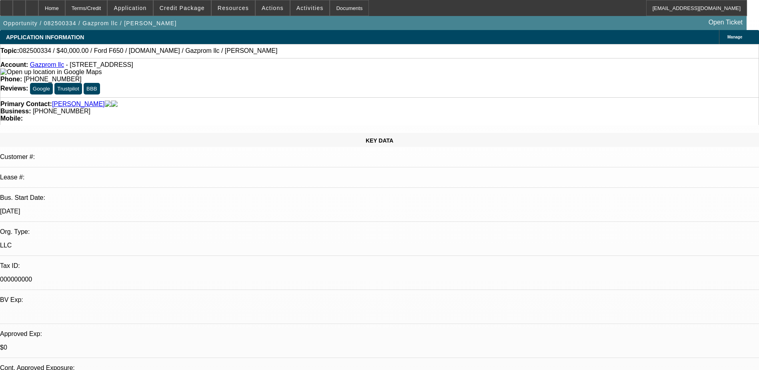
select select "1"
select select "4"
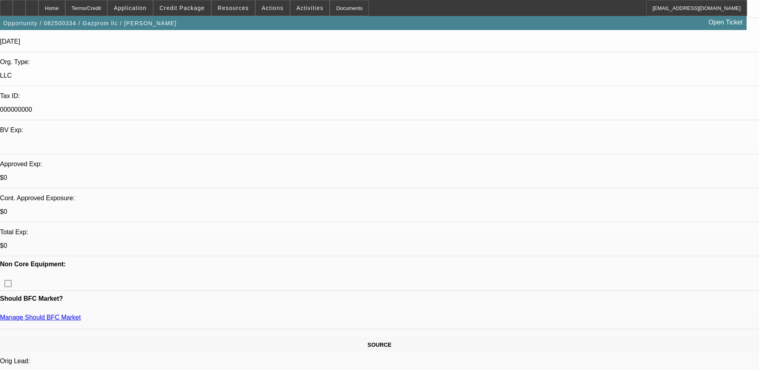
scroll to position [200, 0]
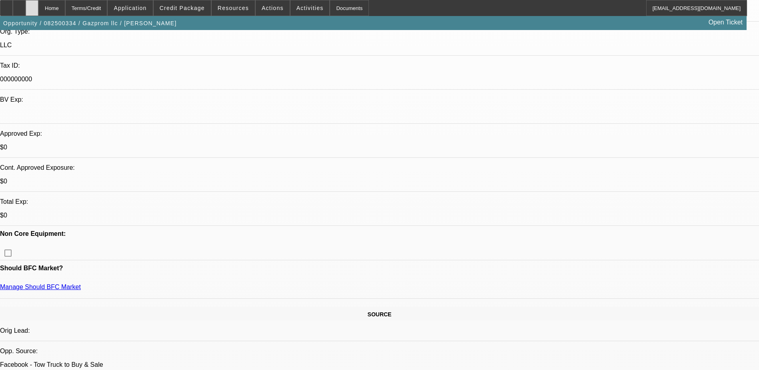
click at [38, 3] on div at bounding box center [32, 8] width 13 height 16
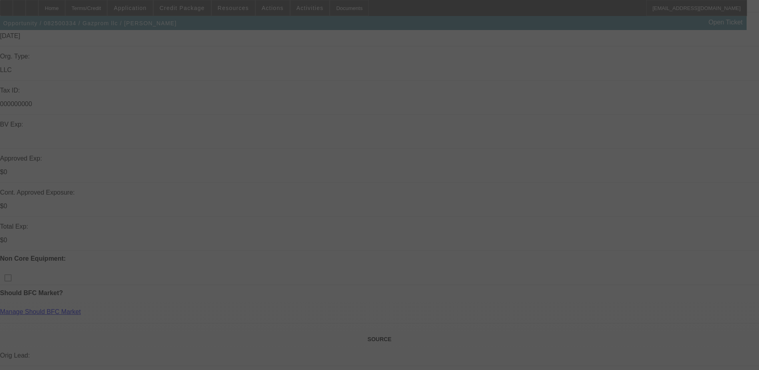
scroll to position [200, 0]
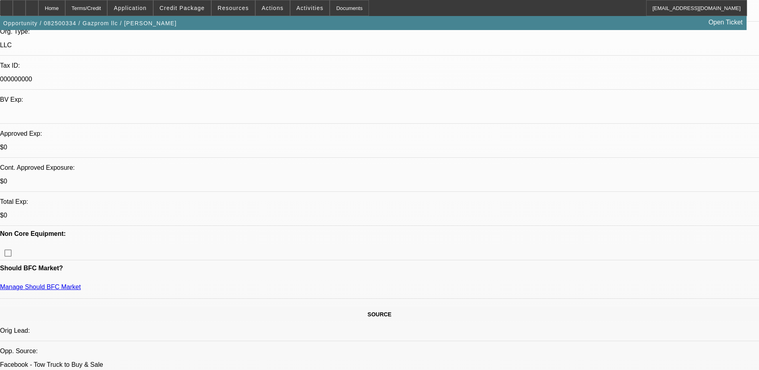
select select "0"
select select "0.1"
select select "0"
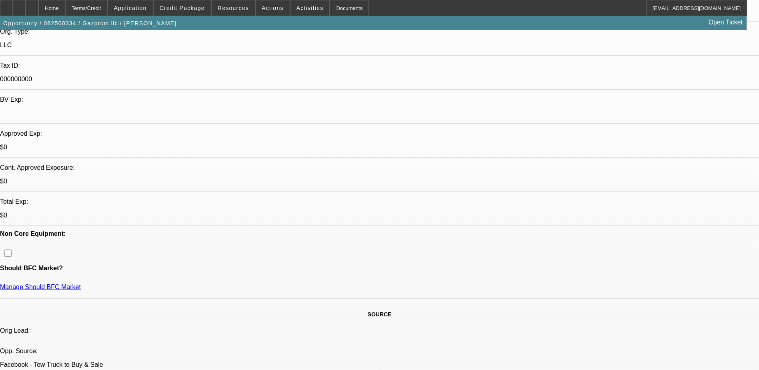
select select "0.1"
select select "0"
select select "0.1"
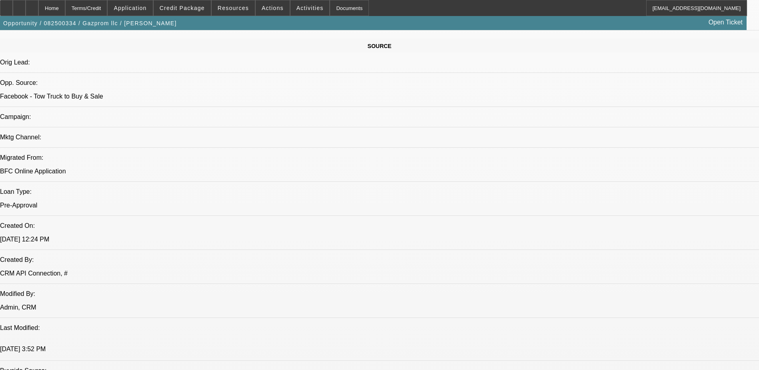
select select "1"
select select "4"
select select "1"
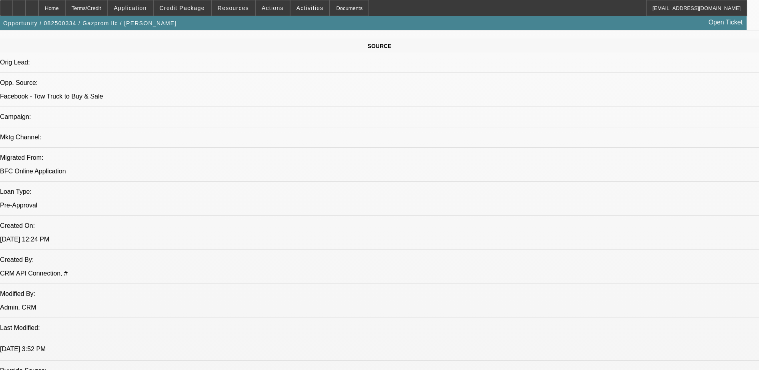
select select "4"
select select "1"
select select "4"
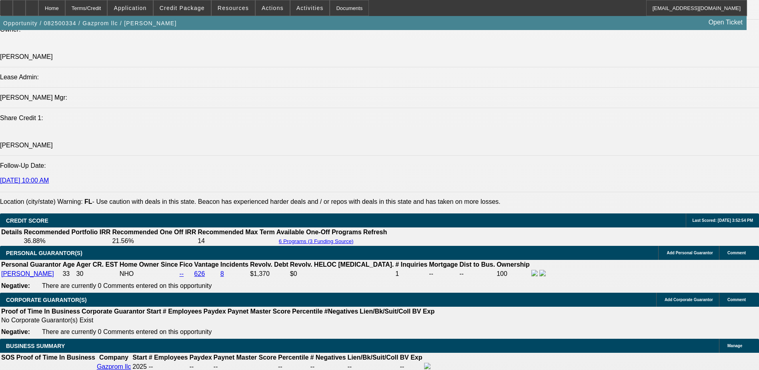
scroll to position [908, 0]
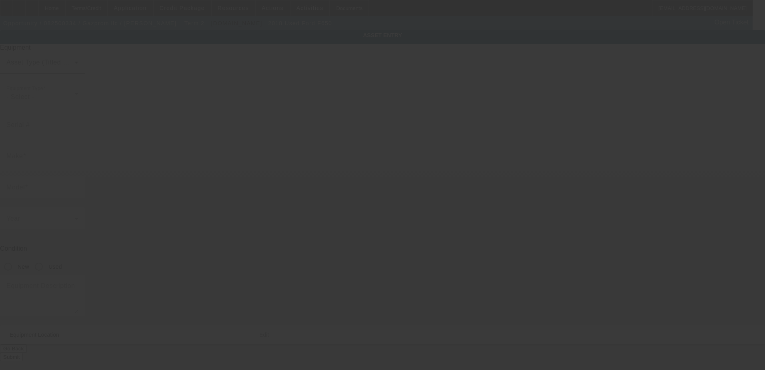
type input "[US_VEHICLE_IDENTIFICATION_NUMBER]"
type input "Ford"
type input "F650"
radio input "true"
type textarea "Ford F650"
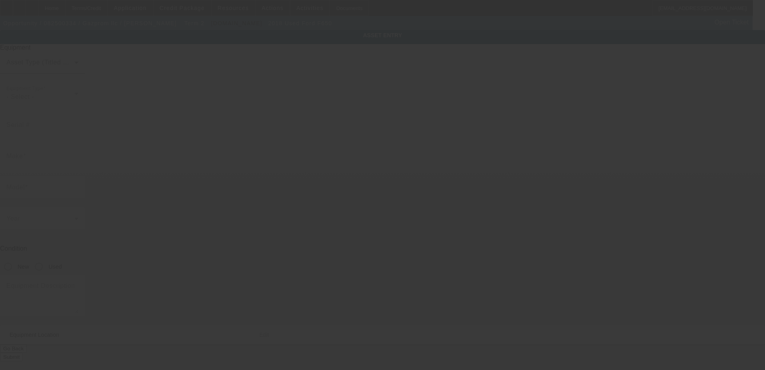
type input "[STREET_ADDRESS]"
type input "Hollywood"
type input "33020"
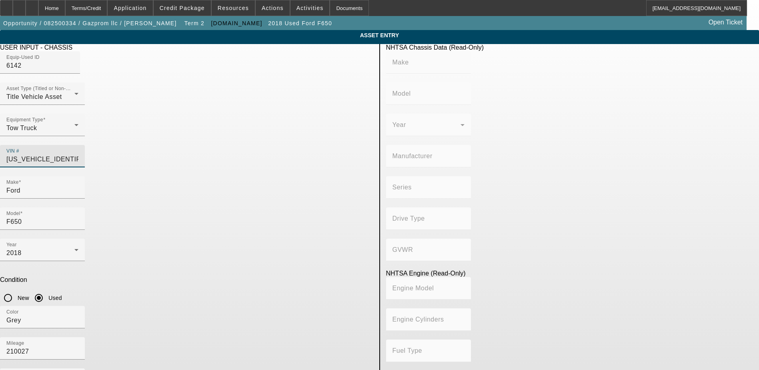
click at [78, 154] on input "[US_VEHICLE_IDENTIFICATION_NUMBER]" at bounding box center [42, 159] width 72 height 10
drag, startPoint x: 302, startPoint y: 144, endPoint x: 513, endPoint y: 45, distance: 233.0
click at [306, 74] on div "Equip-Used ID 6142" at bounding box center [186, 66] width 373 height 31
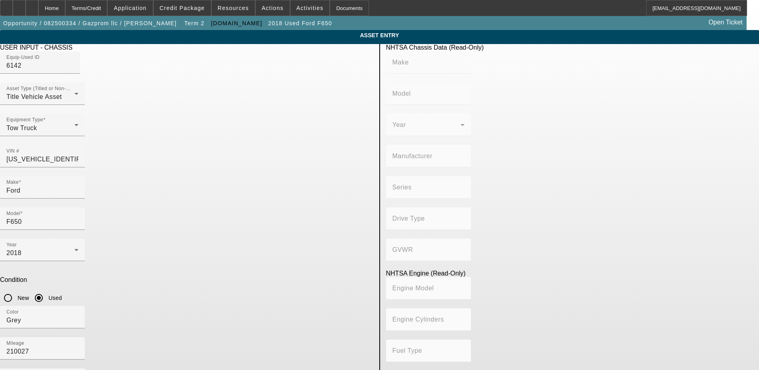
click at [727, 9] on span "Delete asset" at bounding box center [739, 7] width 24 height 4
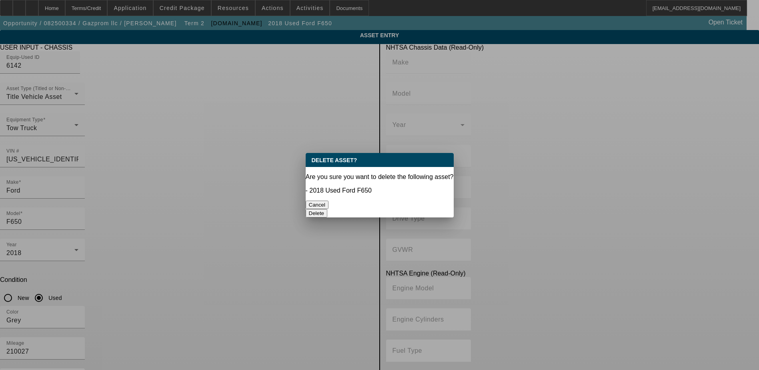
click at [328, 209] on button "Delete" at bounding box center [317, 213] width 22 height 8
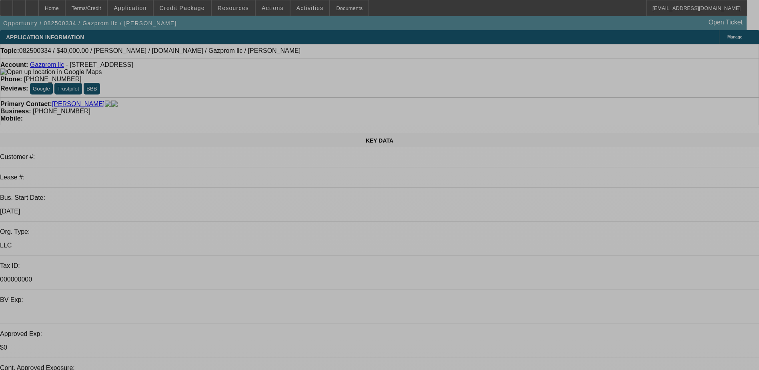
select select "0"
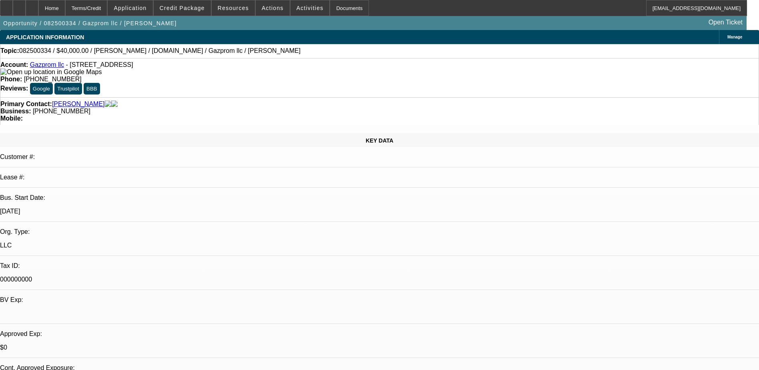
select select "0.1"
select select "4"
select select "0"
select select "0.1"
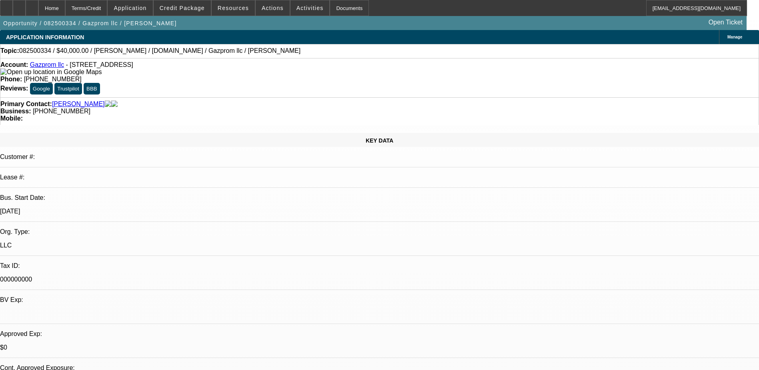
select select "4"
select select "0"
select select "0.1"
select select "4"
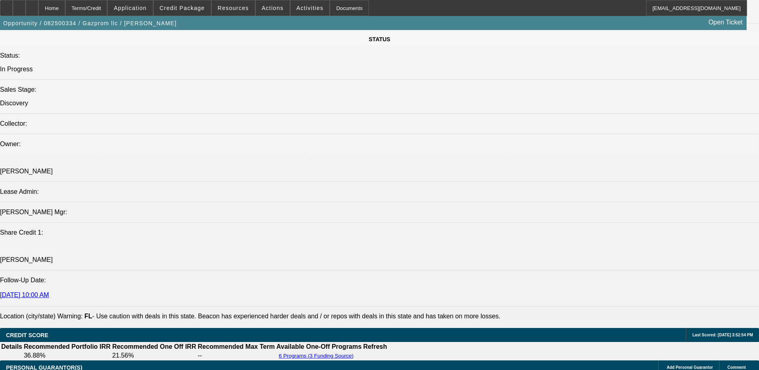
scroll to position [760, 0]
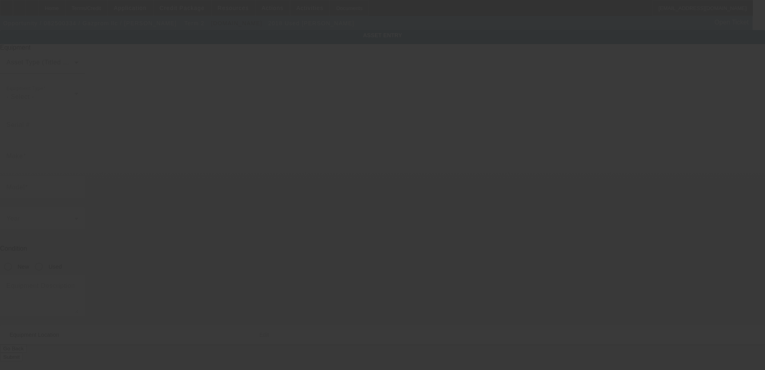
type input "Jerr-Dan"
type input "rollback"
radio input "true"
type textarea "Jerr-Dan Rollback"
type input "1637 Cleveland St"
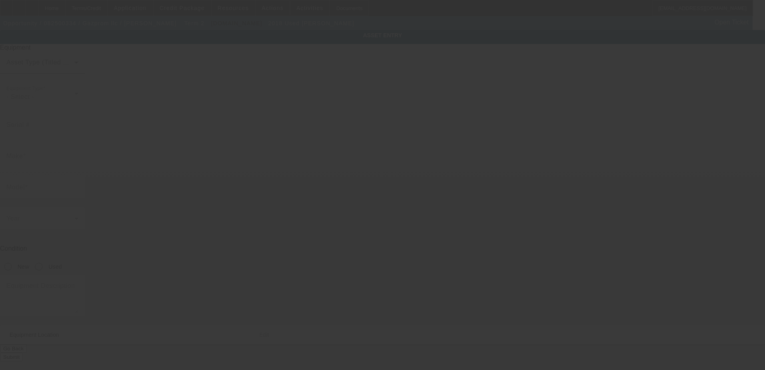
type input "Hollywood"
type input "33020"
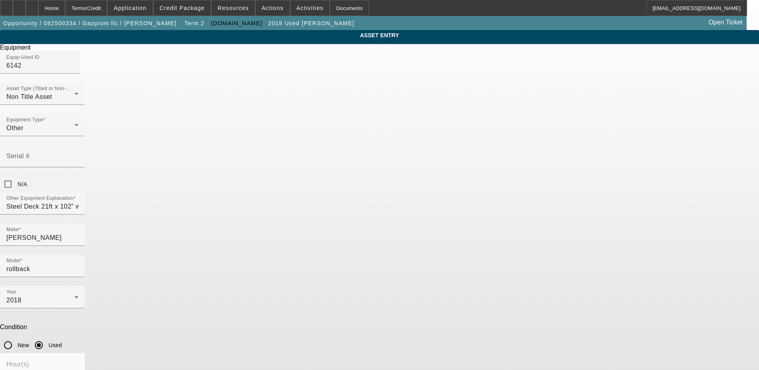
click at [727, 9] on span "Delete asset" at bounding box center [739, 7] width 24 height 4
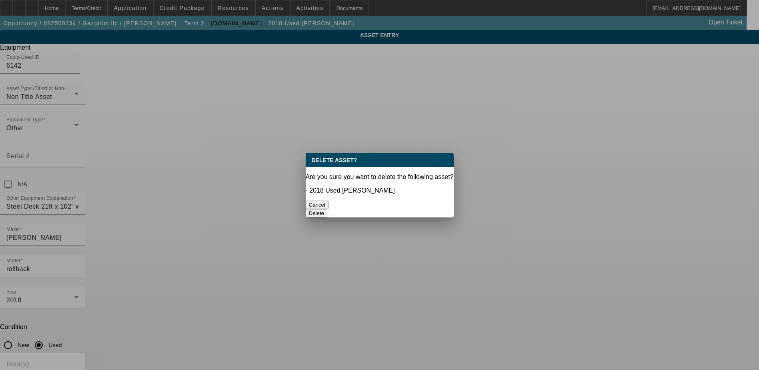
click at [328, 209] on button "Delete" at bounding box center [317, 213] width 22 height 8
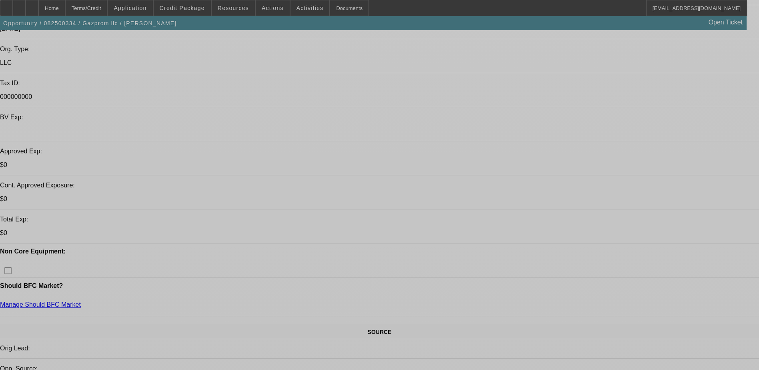
select select "0"
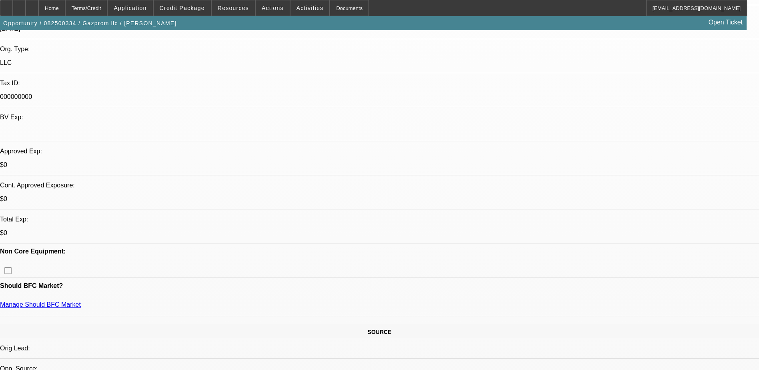
select select "0"
select select "0.1"
select select "4"
select select "0"
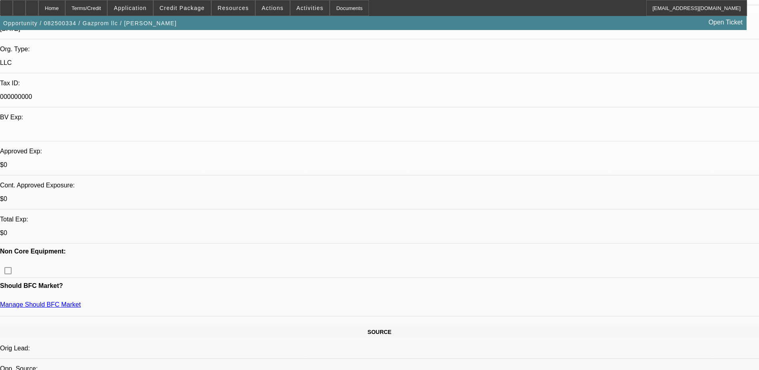
select select "0.1"
select select "4"
select select "0"
select select "0.1"
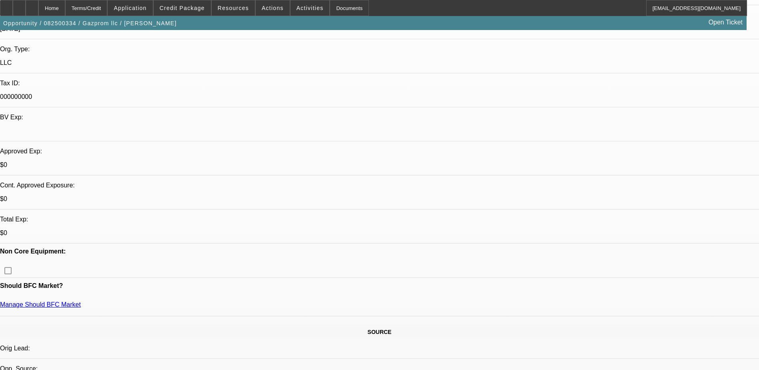
select select "4"
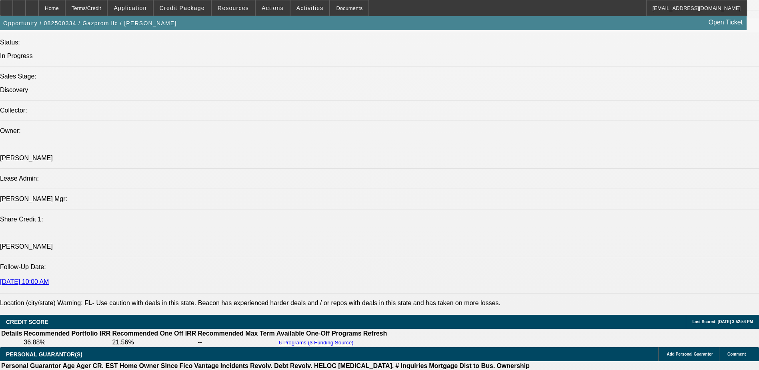
scroll to position [1040, 0]
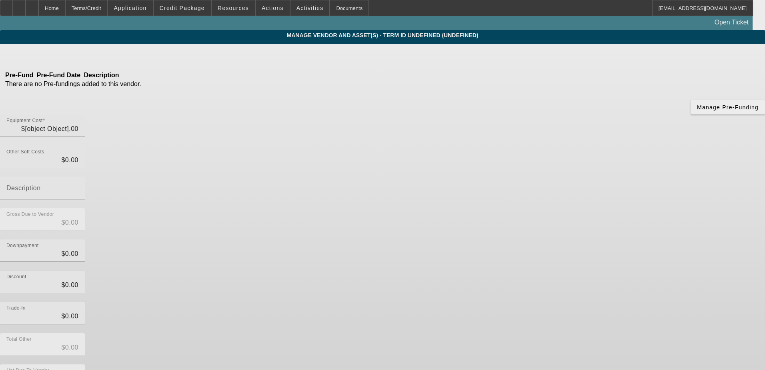
type input "$40,000.00"
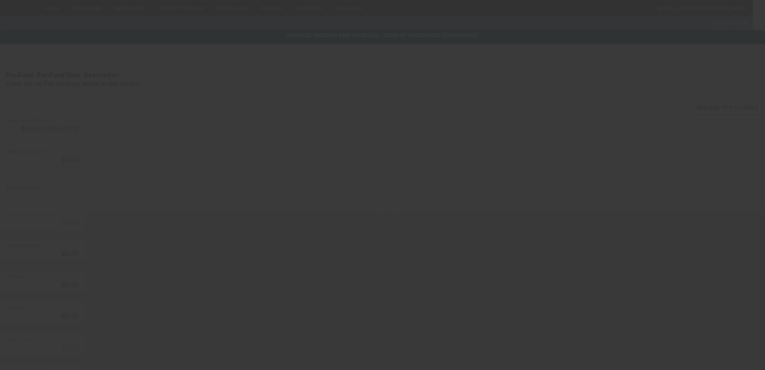
type input "$40,000.00"
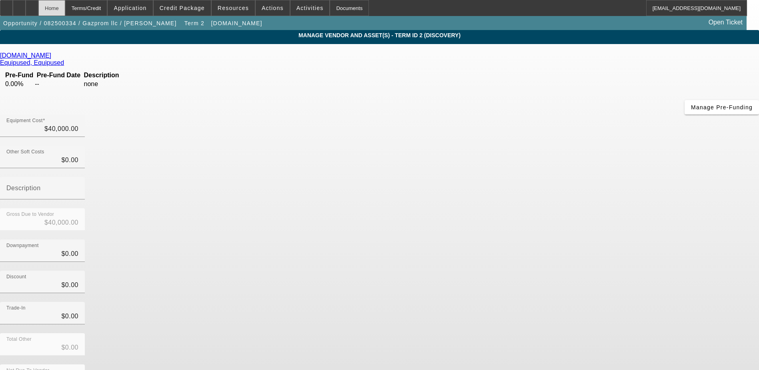
click at [65, 7] on div "Home" at bounding box center [51, 8] width 27 height 16
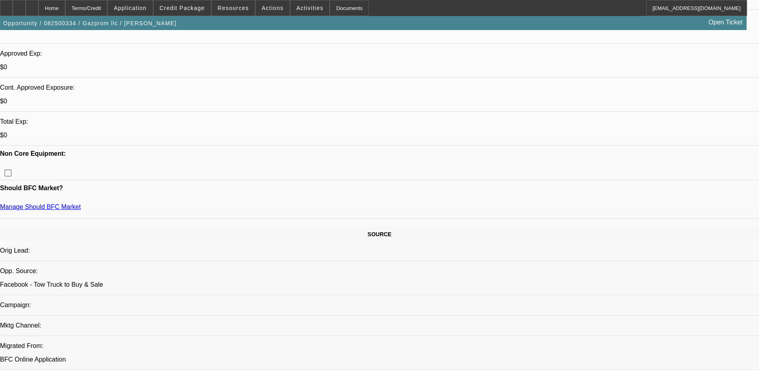
select select "0"
select select "0.1"
select select "4"
select select "0"
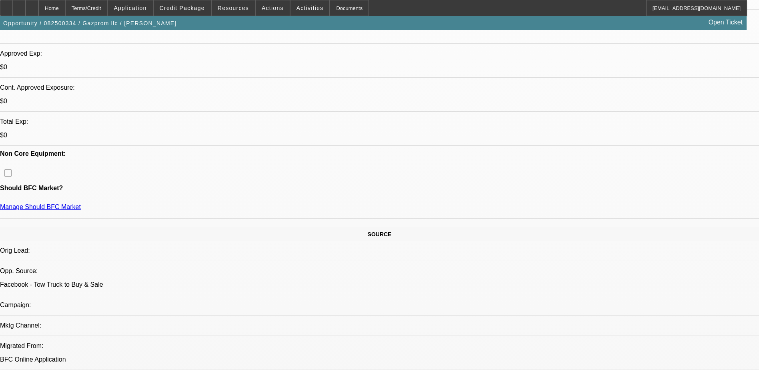
select select "0"
select select "0.1"
select select "4"
select select "0"
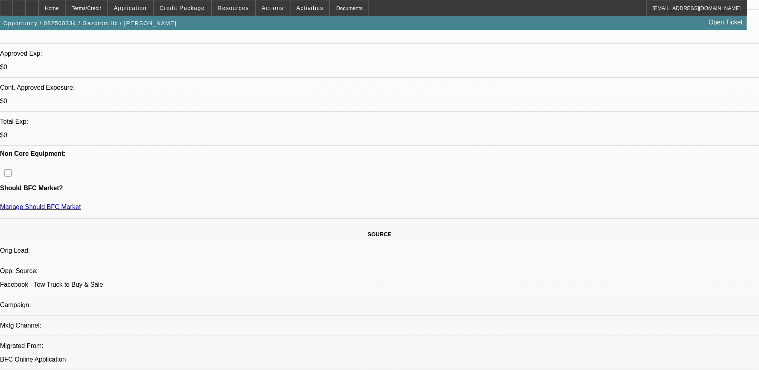
select select "0.1"
select select "4"
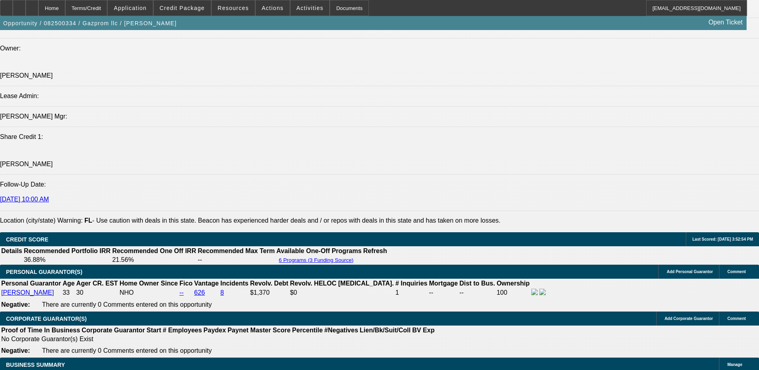
scroll to position [868, 0]
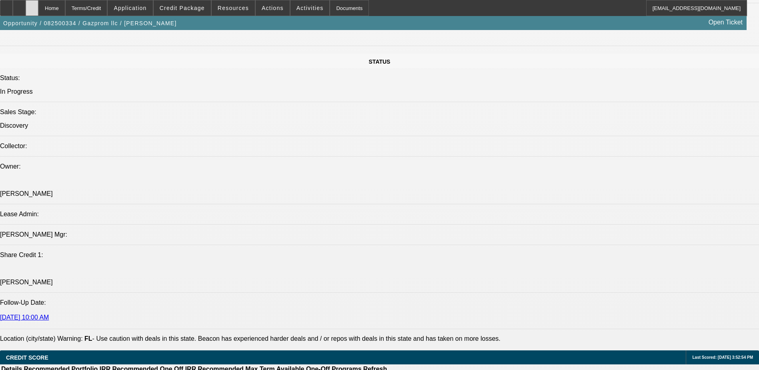
click at [38, 9] on div at bounding box center [32, 8] width 13 height 16
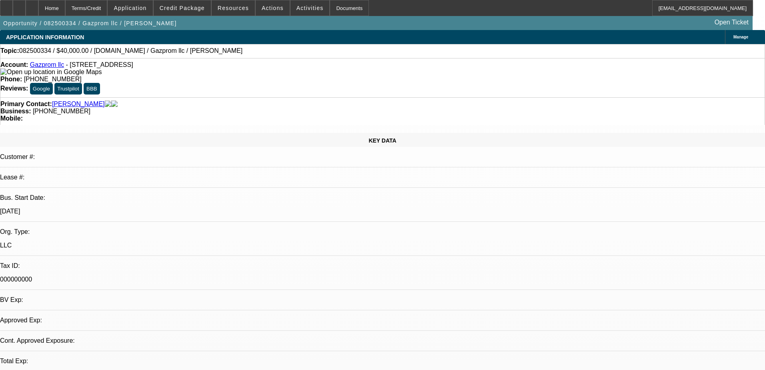
select select "0"
select select "0.1"
select select "4"
select select "0"
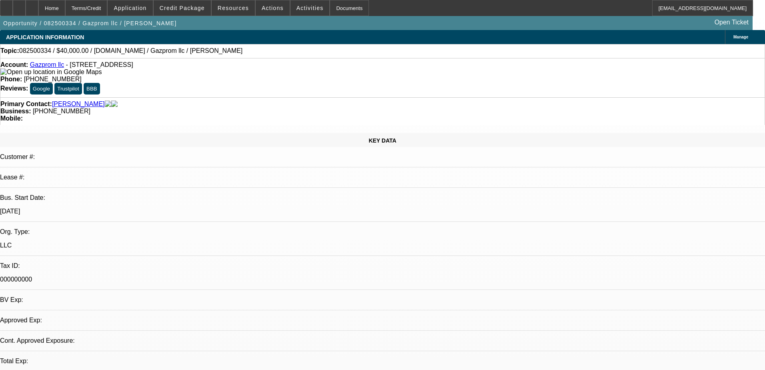
select select "0"
select select "0.1"
select select "4"
select select "0"
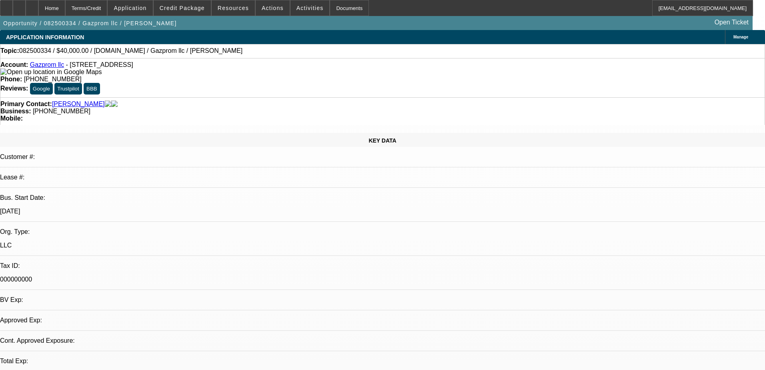
select select "0.1"
select select "4"
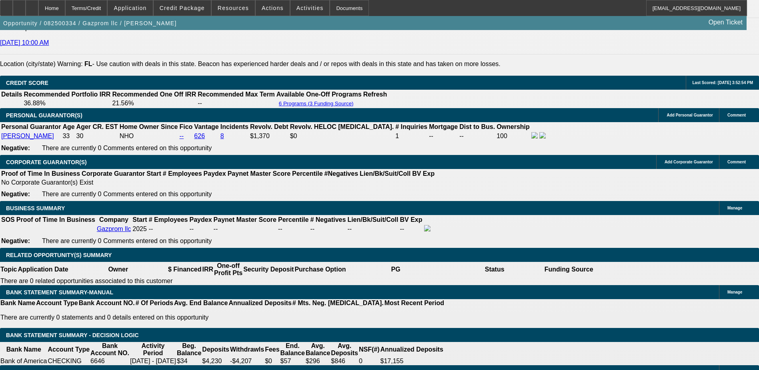
scroll to position [1160, 0]
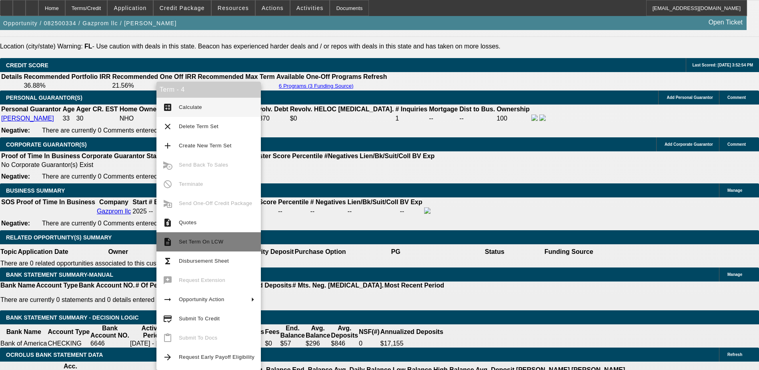
click at [204, 236] on button "description Set Term On LCW" at bounding box center [208, 241] width 104 height 19
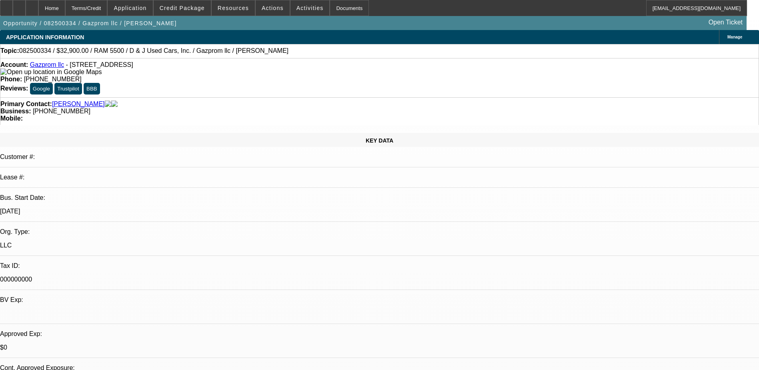
select select "0"
select select "0.1"
select select "0"
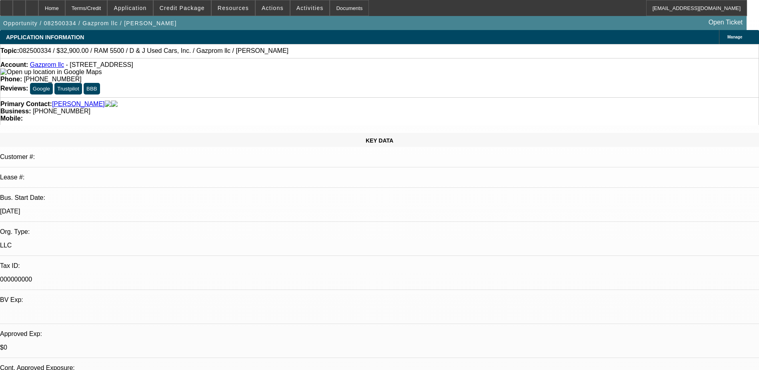
select select "0.1"
select select "0"
select select "0.1"
select select "1"
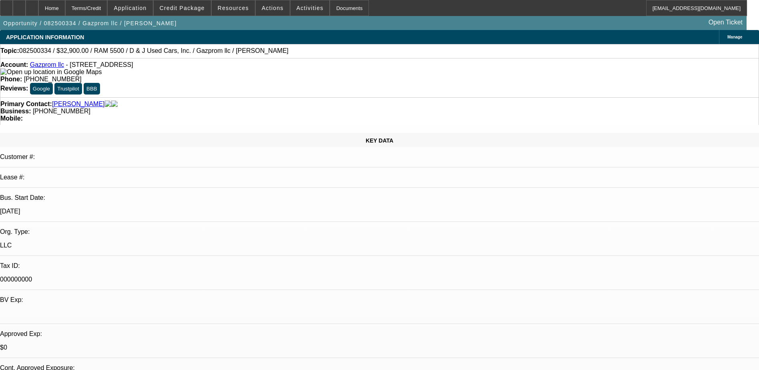
select select "1"
select select "4"
select select "1"
select select "4"
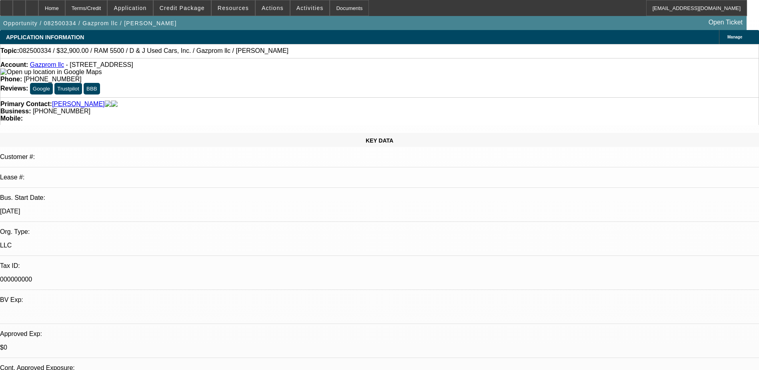
select select "1"
select select "4"
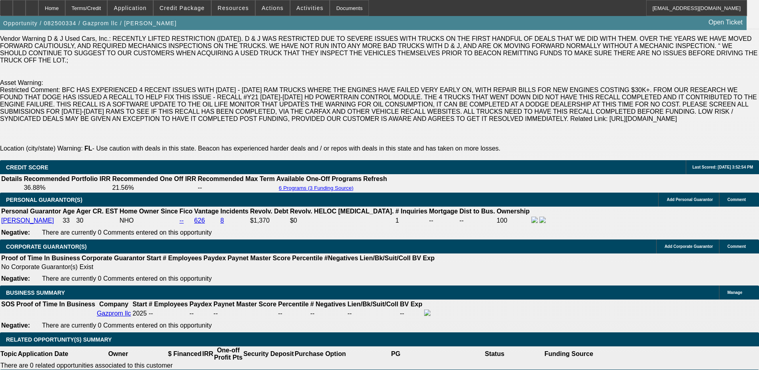
scroll to position [1280, 0]
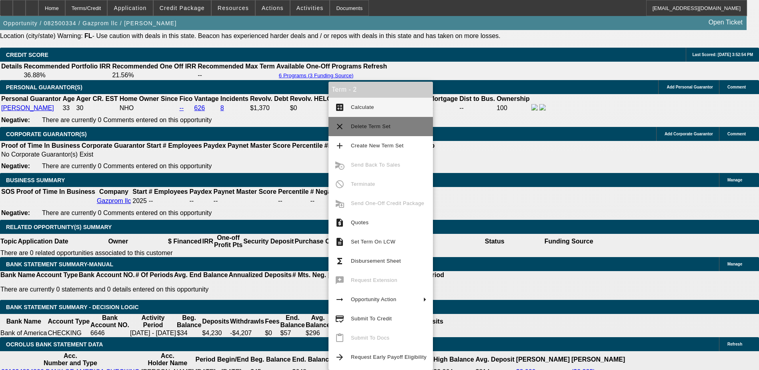
click at [366, 131] on button "clear Delete Term Set" at bounding box center [380, 126] width 104 height 19
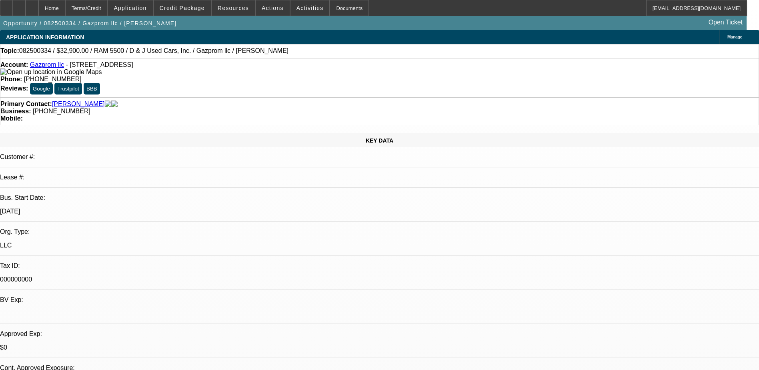
select select "0"
select select "0.1"
select select "0"
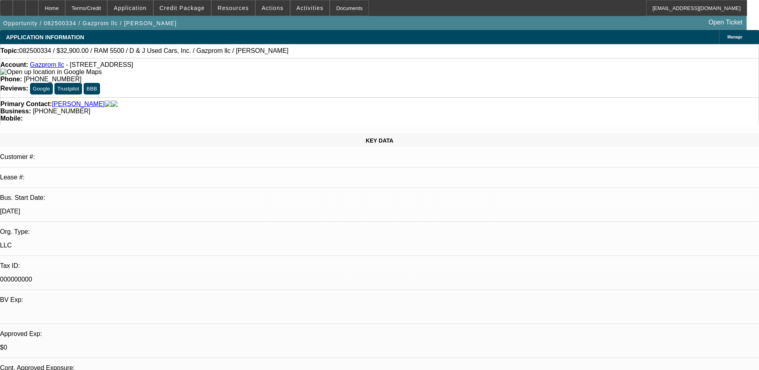
select select "0.1"
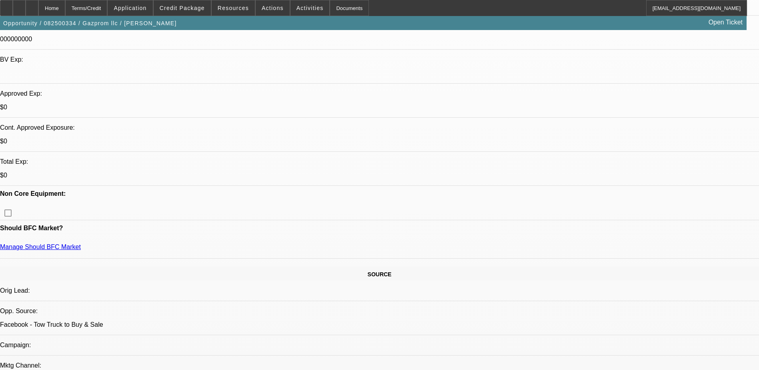
select select "1"
select select "4"
select select "1"
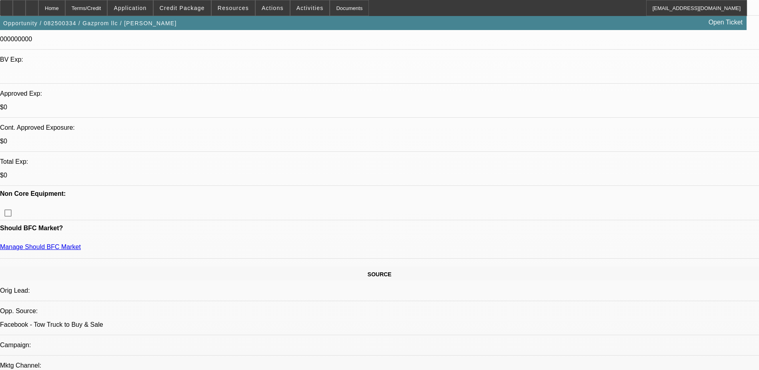
select select "4"
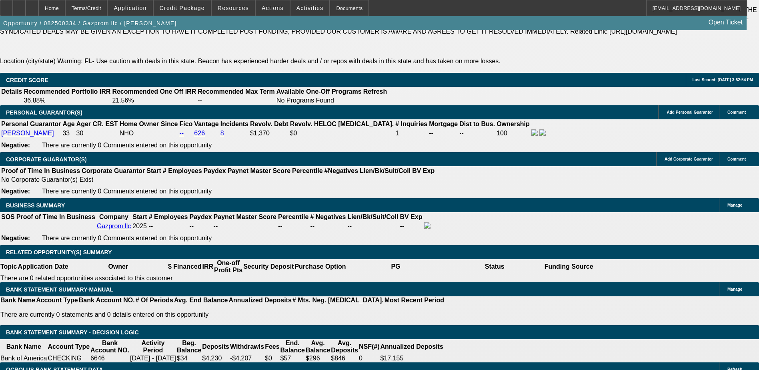
scroll to position [1255, 0]
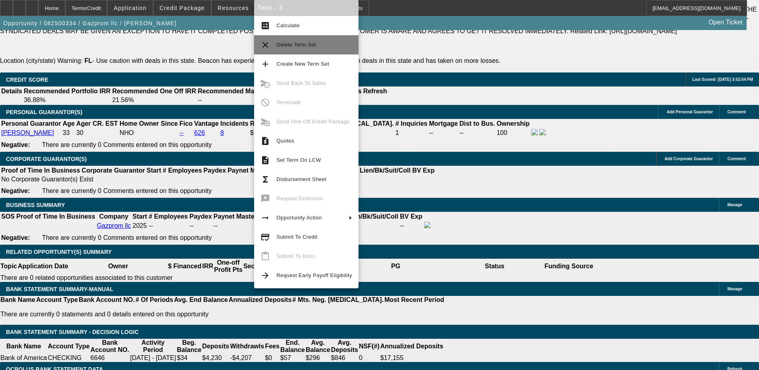
click at [301, 47] on span "Delete Term Set" at bounding box center [296, 45] width 40 height 6
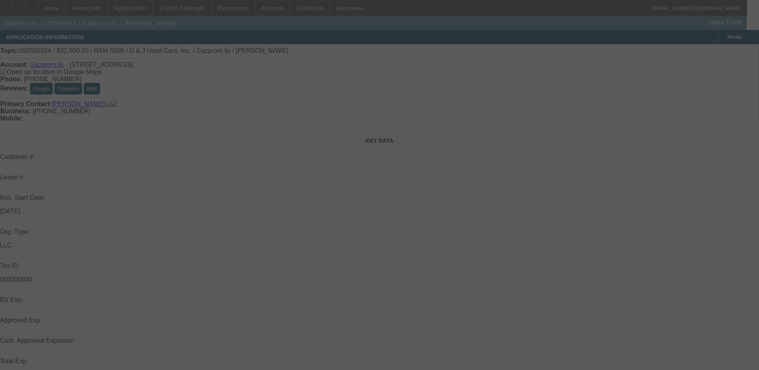
select select "0"
select select "0.1"
select select "4"
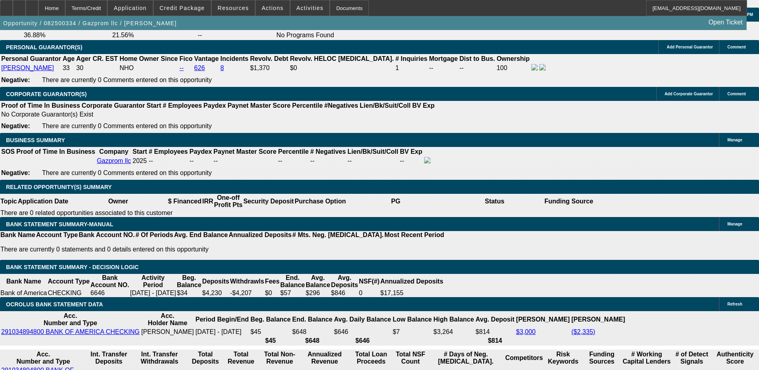
scroll to position [1440, 0]
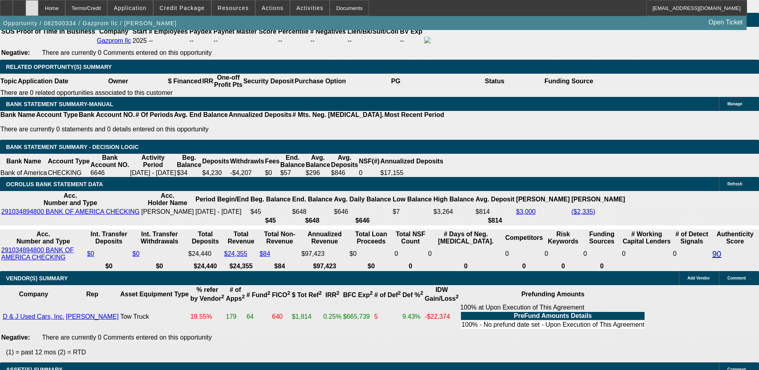
click at [38, 2] on div at bounding box center [32, 8] width 13 height 16
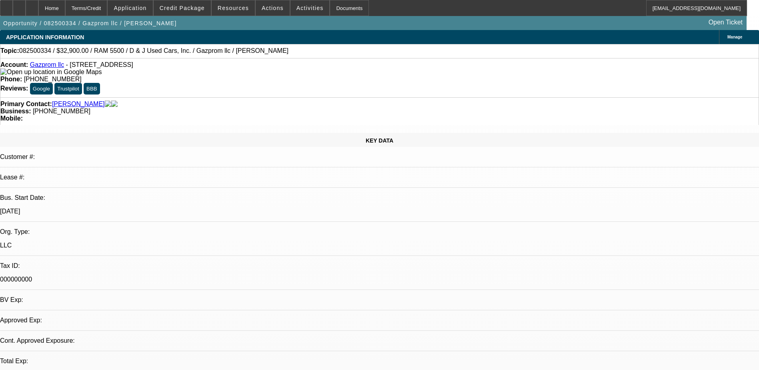
select select "0"
select select "0.1"
select select "4"
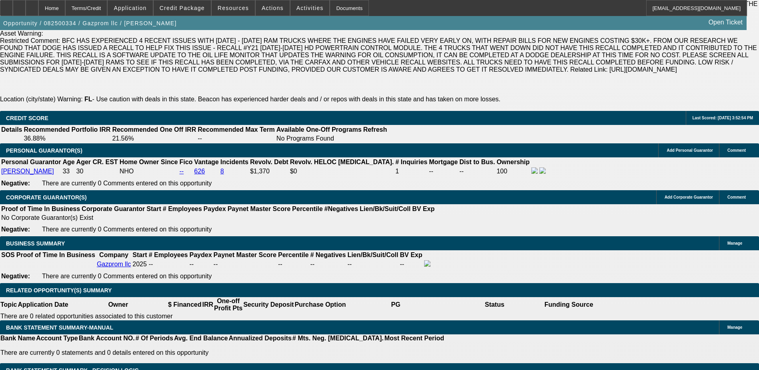
scroll to position [1320, 0]
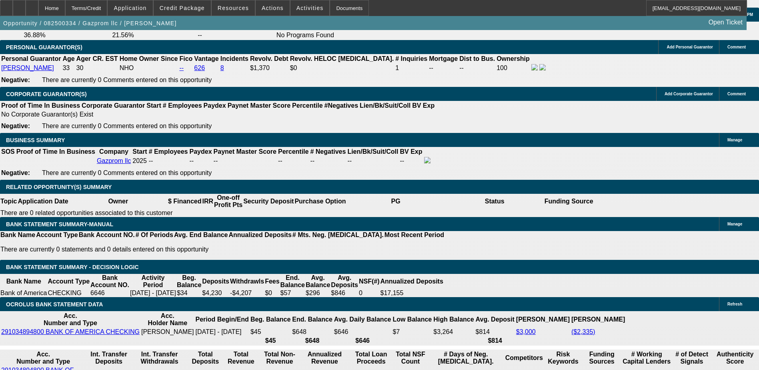
type input "5000"
drag, startPoint x: 172, startPoint y: 191, endPoint x: 118, endPoint y: 185, distance: 53.5
type input "$0.00"
type input "UNKNOWN"
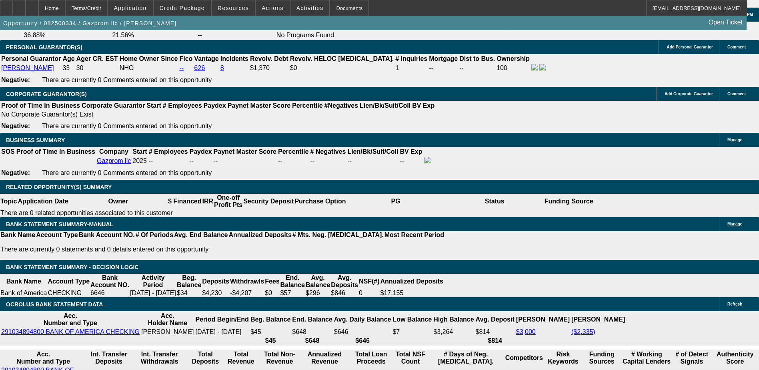
type input "$2,080.27"
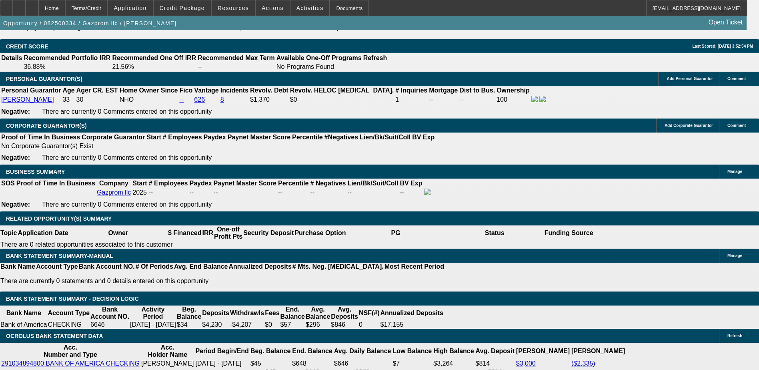
scroll to position [1240, 0]
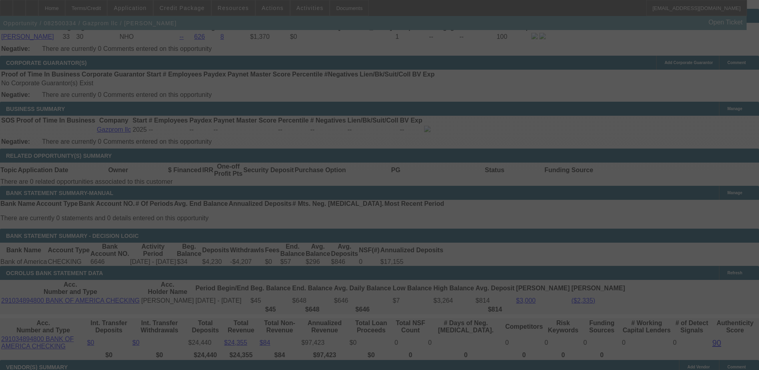
scroll to position [1360, 0]
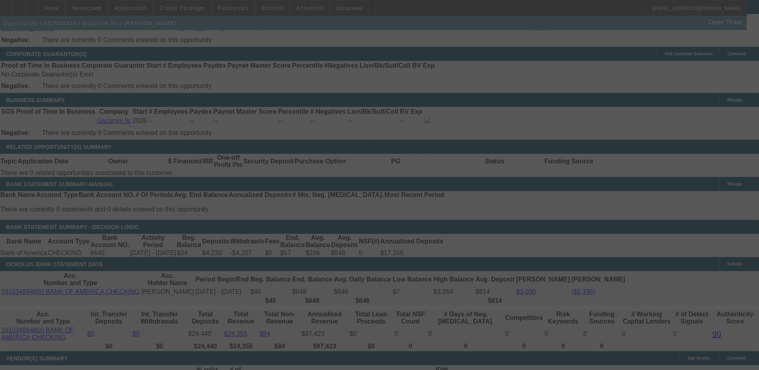
select select "0"
select select "0.1"
select select "4"
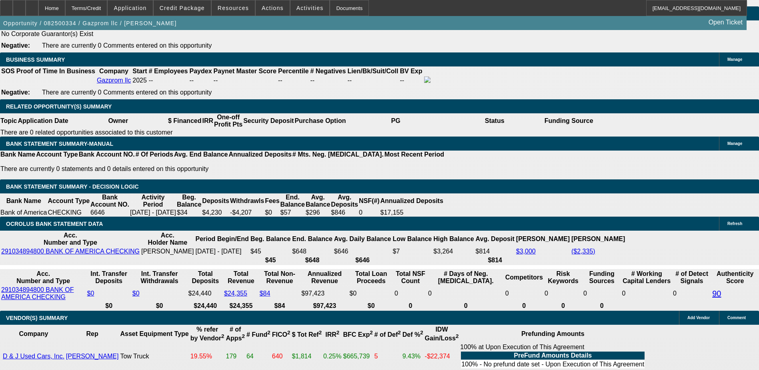
scroll to position [1400, 0]
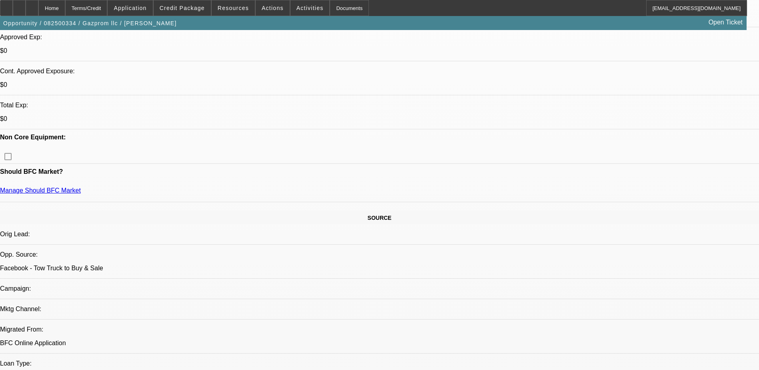
scroll to position [360, 0]
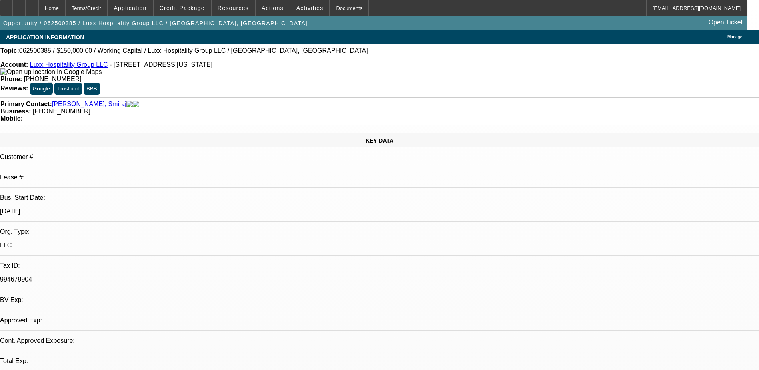
select select "0"
select select "1"
select select "2"
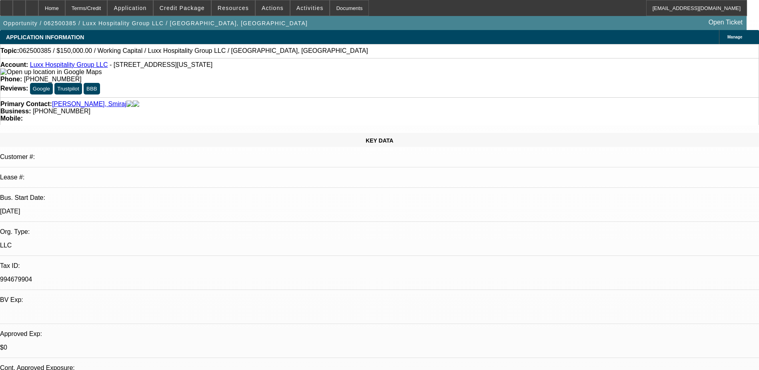
select select "6"
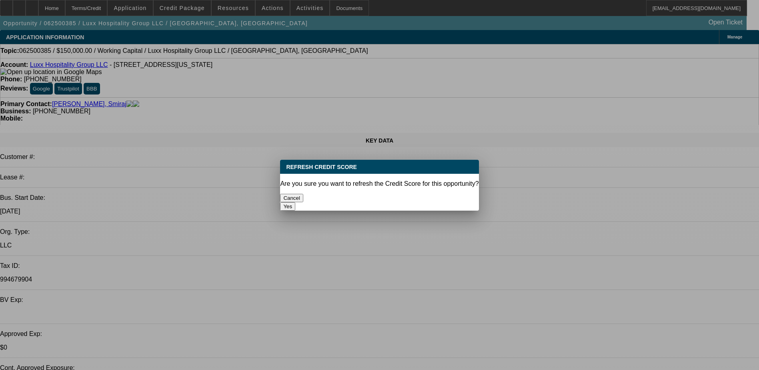
click at [295, 202] on button "Yes" at bounding box center [287, 206] width 15 height 8
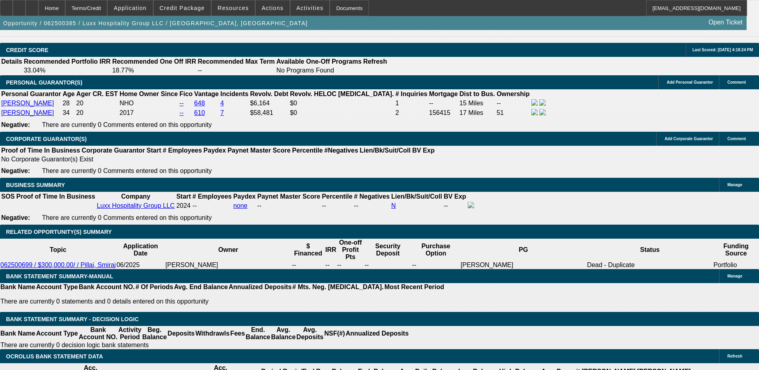
scroll to position [1120, 0]
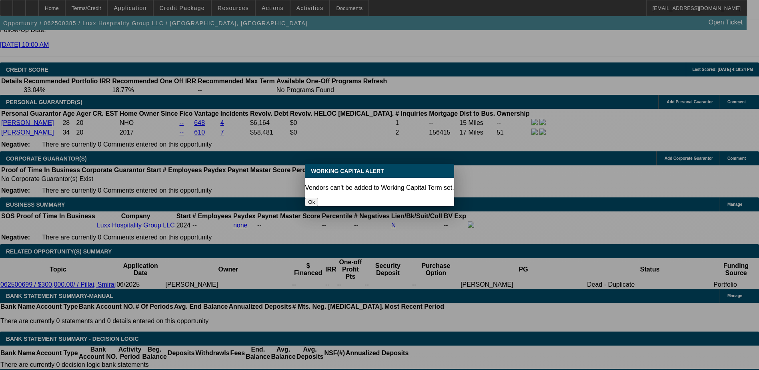
click at [318, 198] on button "Ok" at bounding box center [311, 202] width 13 height 8
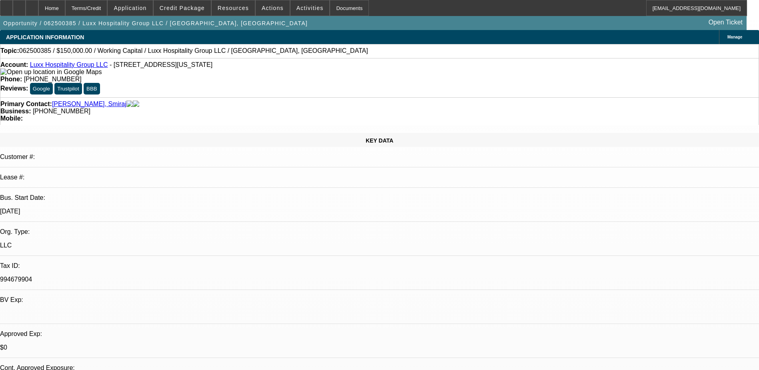
scroll to position [1120, 0]
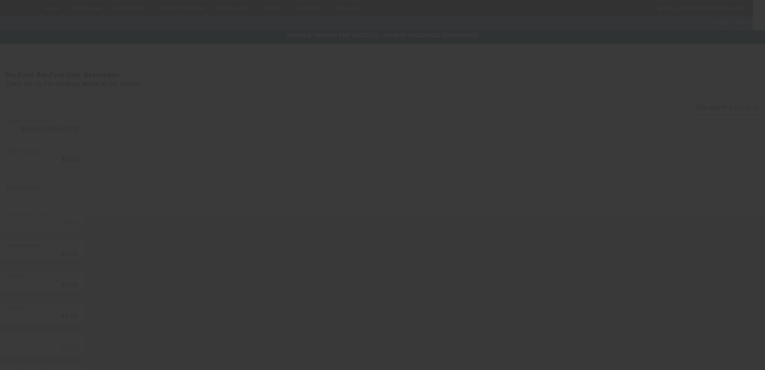
type input "$150,000.00"
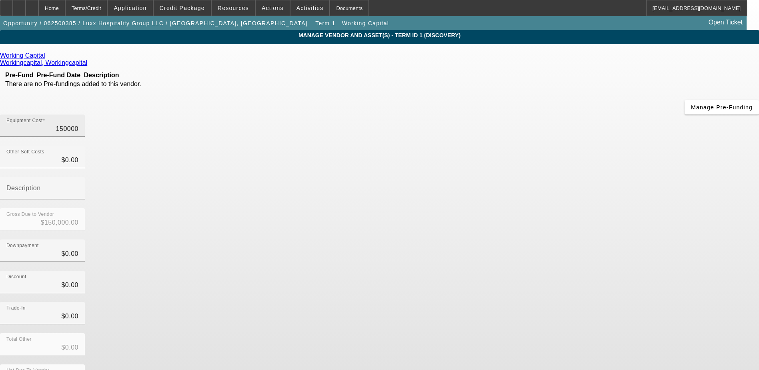
click at [78, 124] on input "150000" at bounding box center [42, 129] width 72 height 10
type input "10000"
type input "$10,000.00"
type input "100000"
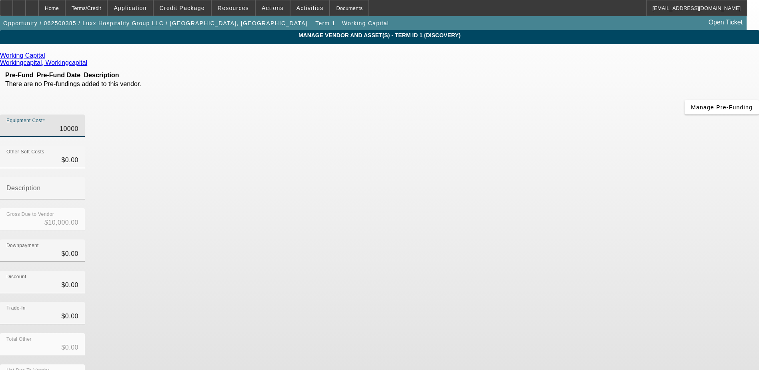
type input "$100,000.00"
click at [530, 239] on div "Downpayment $0.00" at bounding box center [379, 254] width 759 height 31
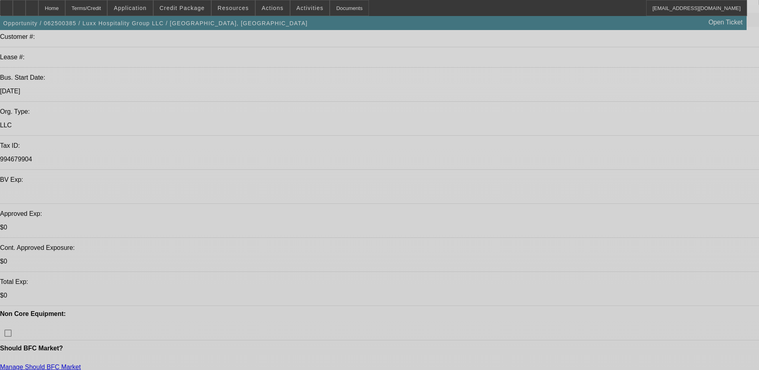
select select "0"
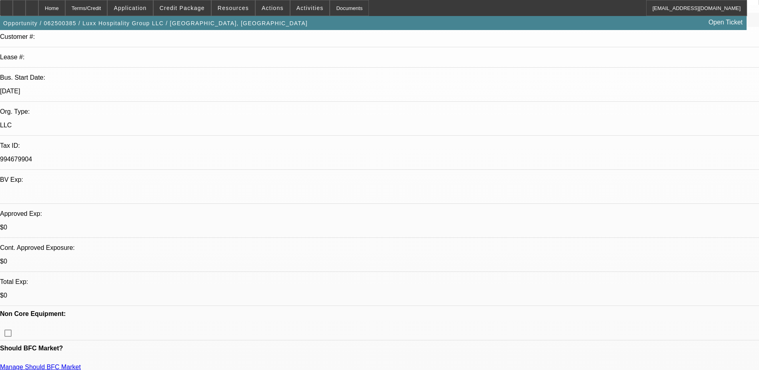
select select "0"
select select "2"
select select "0"
select select "6"
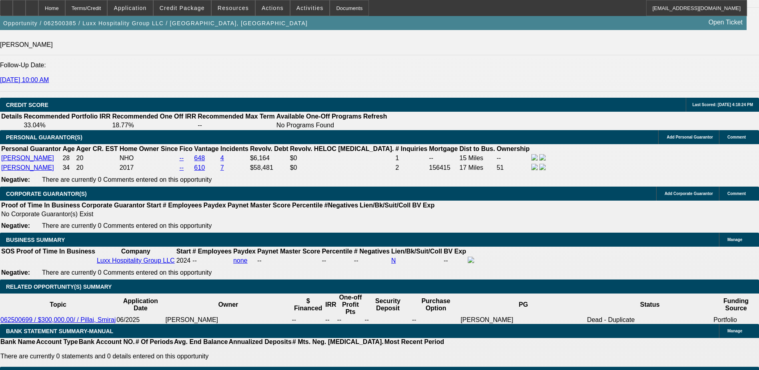
scroll to position [1200, 0]
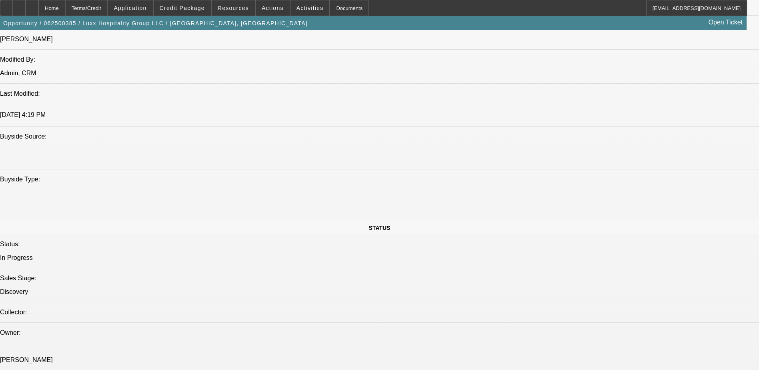
scroll to position [680, 0]
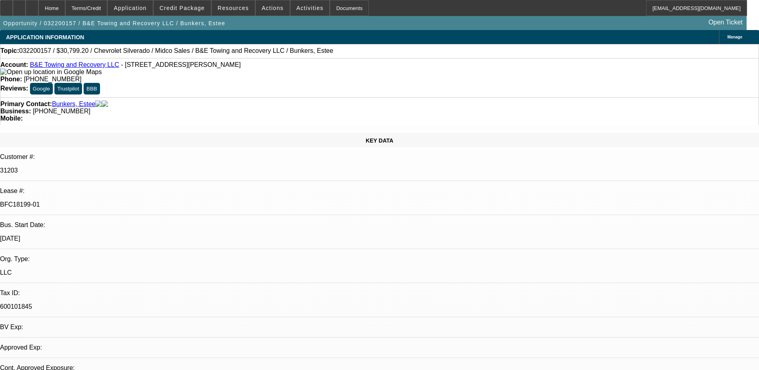
select select "0.2"
select select "2"
select select "0.1"
select select "2"
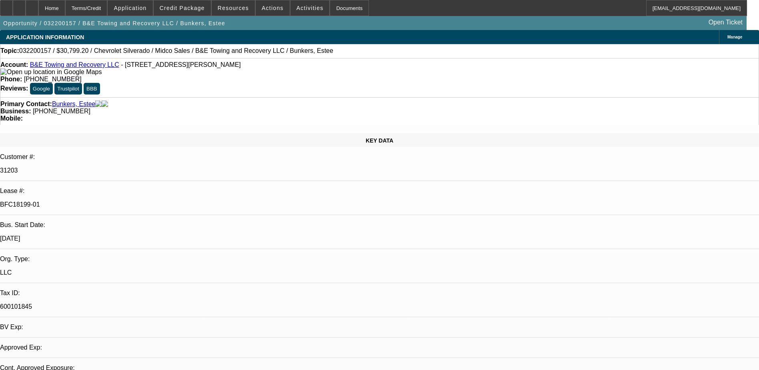
select select "0.1"
select select "1"
select select "2"
select select "4"
select select "1"
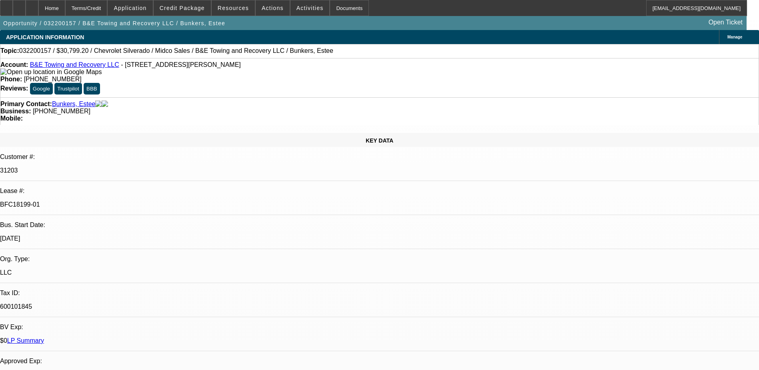
select select "2"
select select "4"
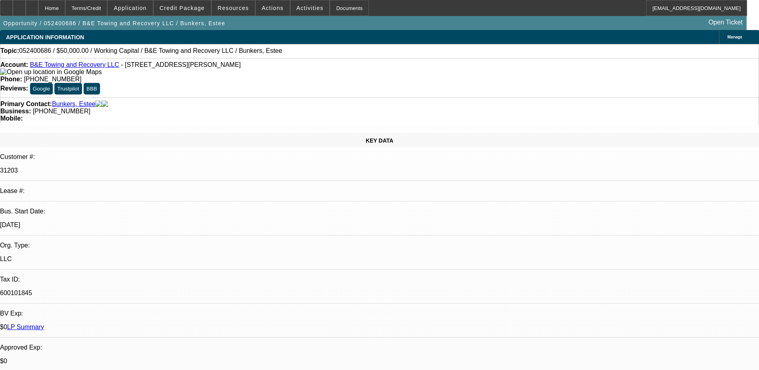
select select "0"
select select "2"
select select "0.1"
select select "1"
select select "2"
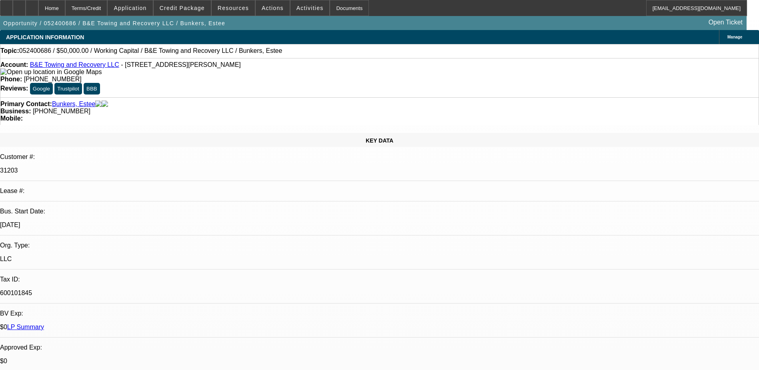
select select "4"
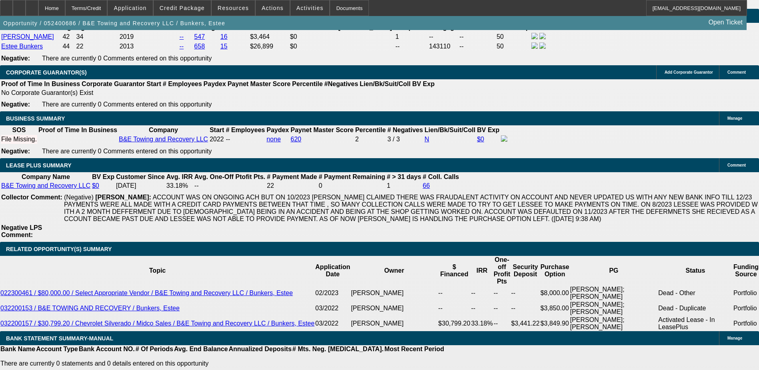
scroll to position [1320, 0]
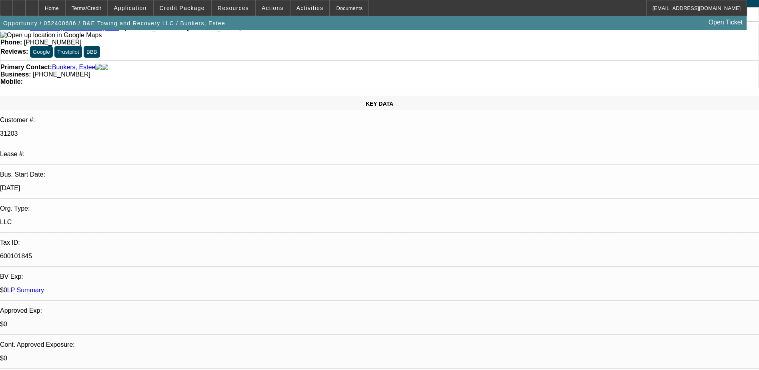
scroll to position [0, 0]
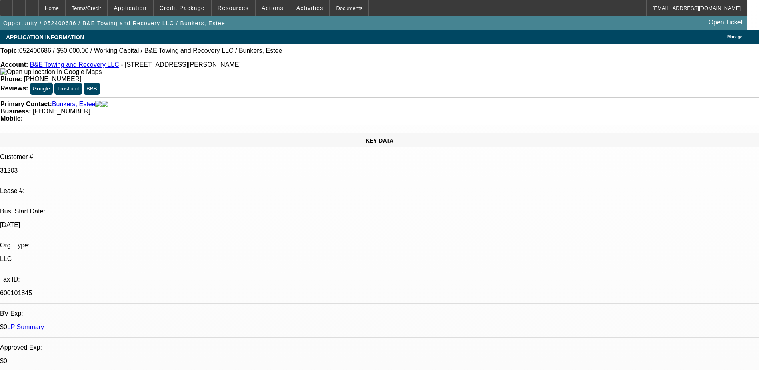
click at [44, 323] on link "LP Summary" at bounding box center [25, 326] width 37 height 7
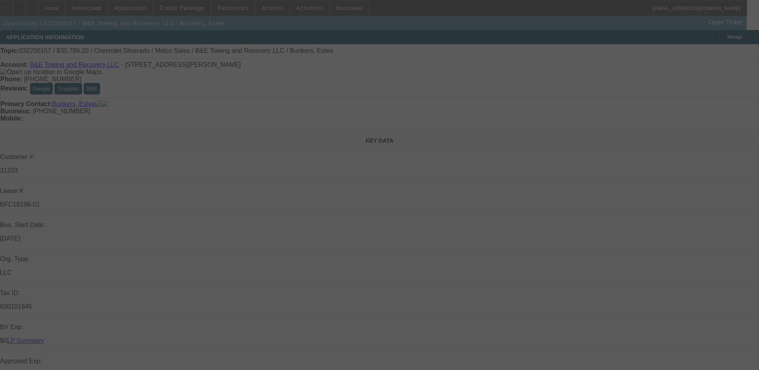
select select "0.2"
select select "2"
select select "0.1"
select select "2"
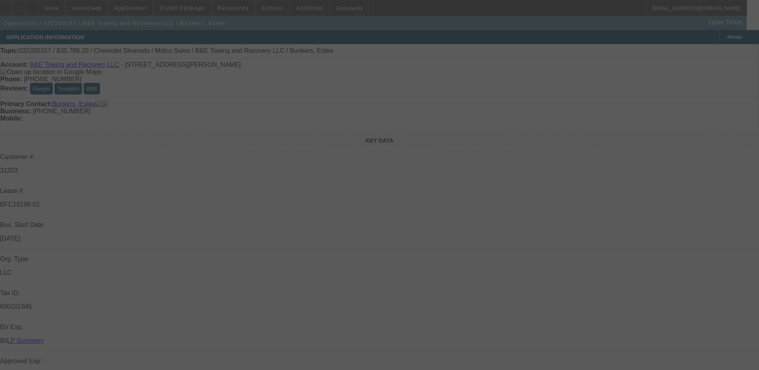
select select "0.1"
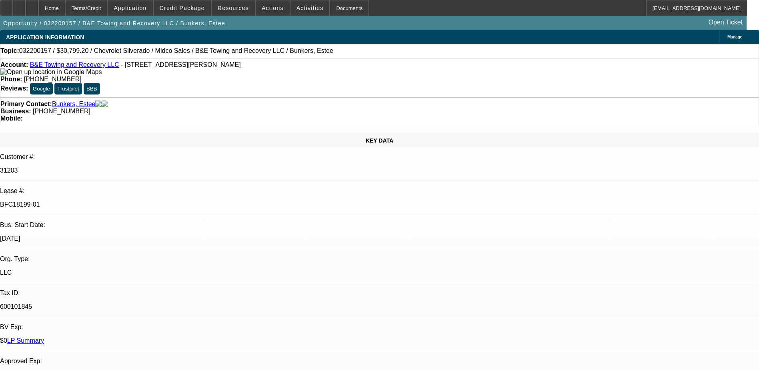
select select "1"
select select "2"
select select "4"
select select "1"
select select "2"
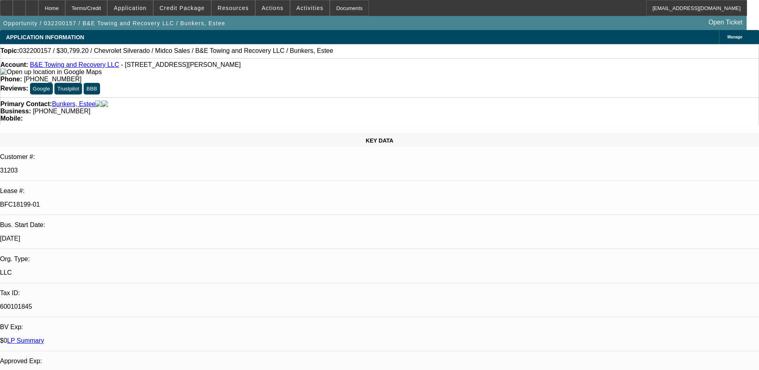
select select "4"
click at [183, 10] on span "Credit Package" at bounding box center [182, 8] width 45 height 6
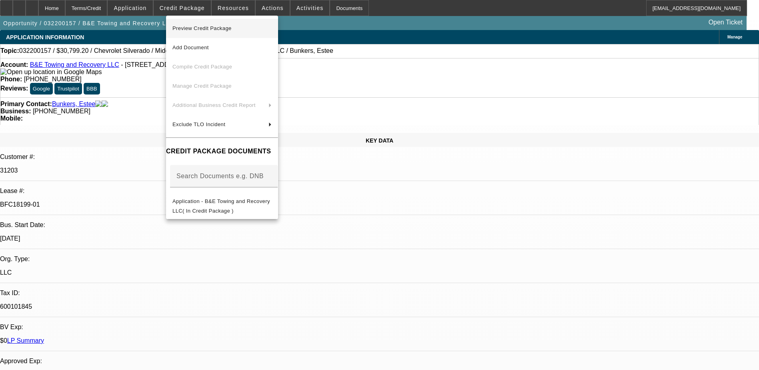
click at [209, 31] on span "Preview Credit Package" at bounding box center [221, 29] width 99 height 10
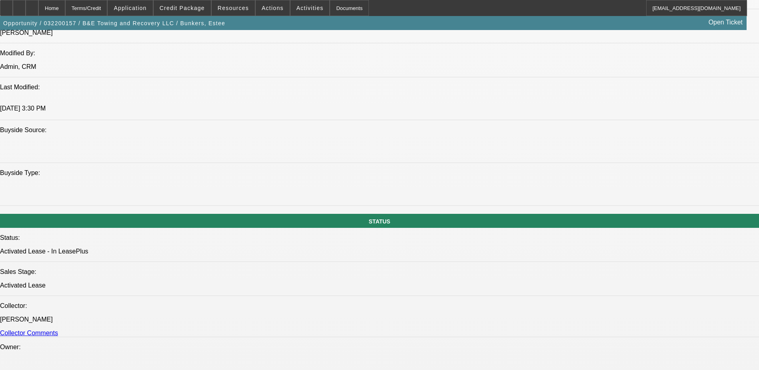
scroll to position [680, 0]
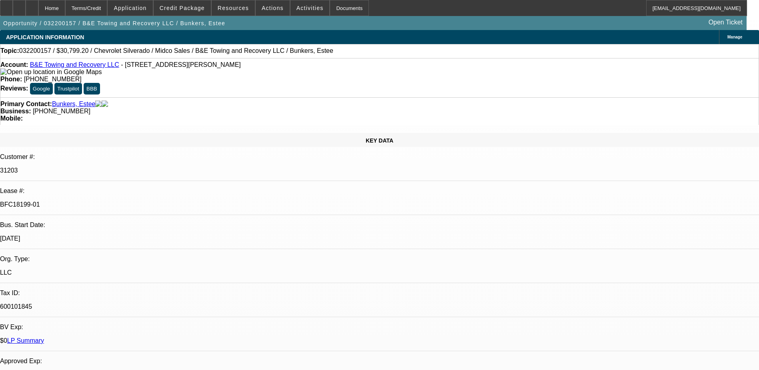
select select "0.2"
select select "2"
select select "0.1"
select select "2"
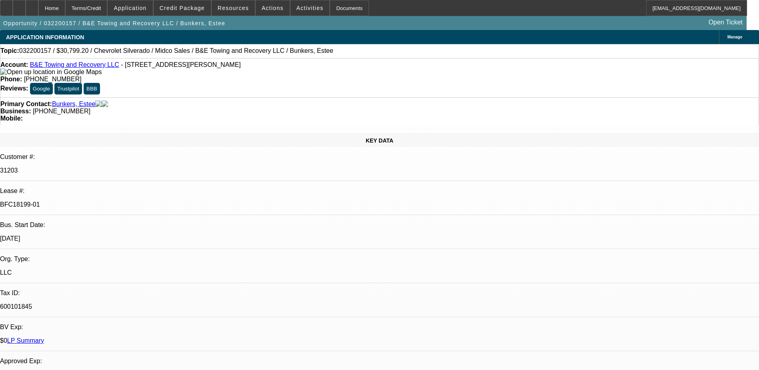
select select "0.1"
select select "1"
select select "2"
select select "4"
select select "1"
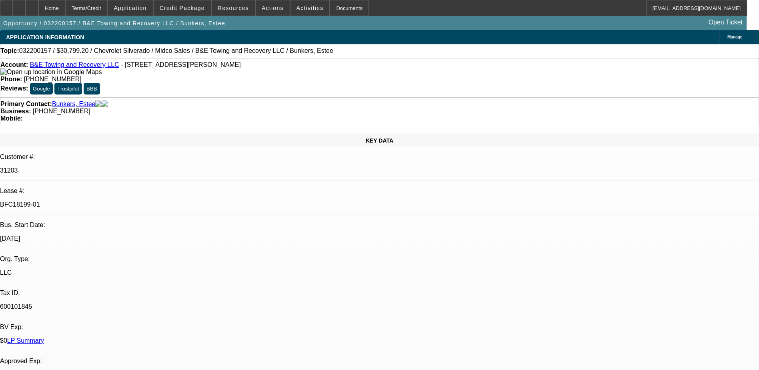
select select "2"
select select "4"
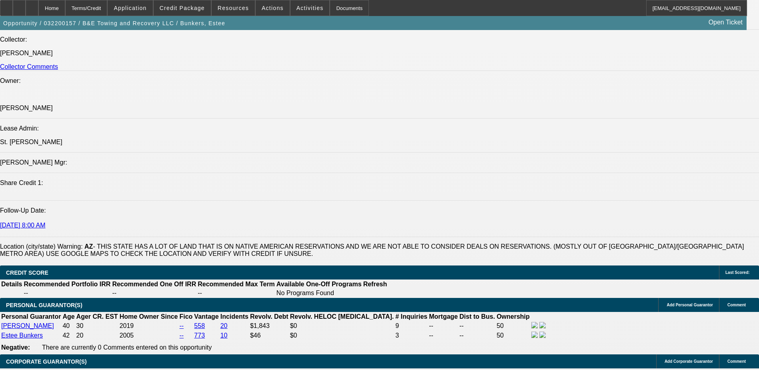
scroll to position [763, 0]
drag, startPoint x: 587, startPoint y: 191, endPoint x: 593, endPoint y: 176, distance: 16.7
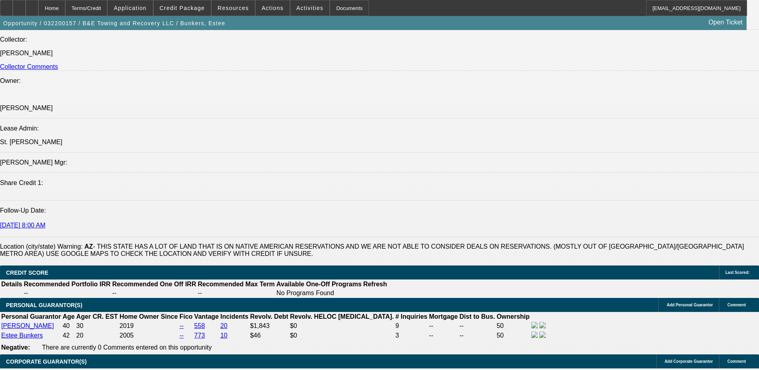
scroll to position [0, 0]
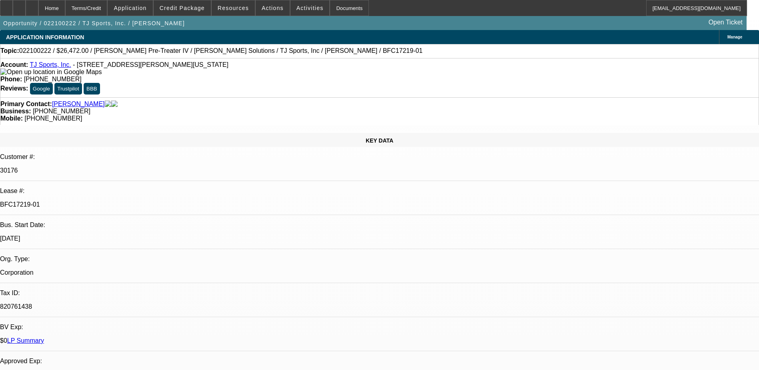
select select "0"
select select "2"
select select "0"
select select "2"
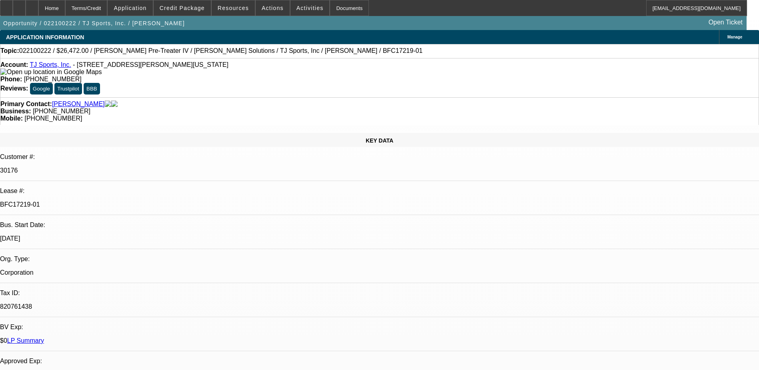
select select "0"
select select "1"
select select "2"
select select "1"
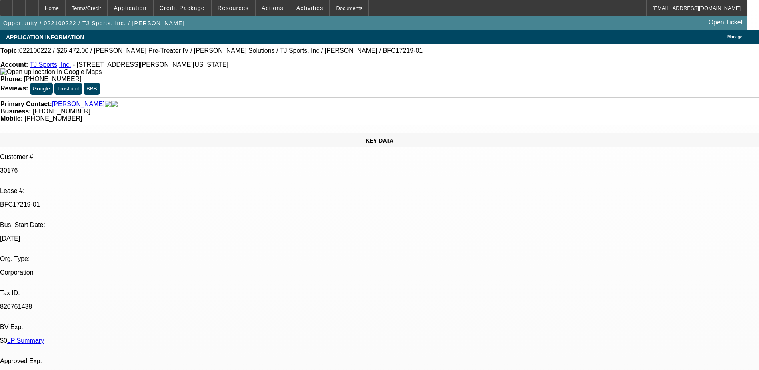
select select "2"
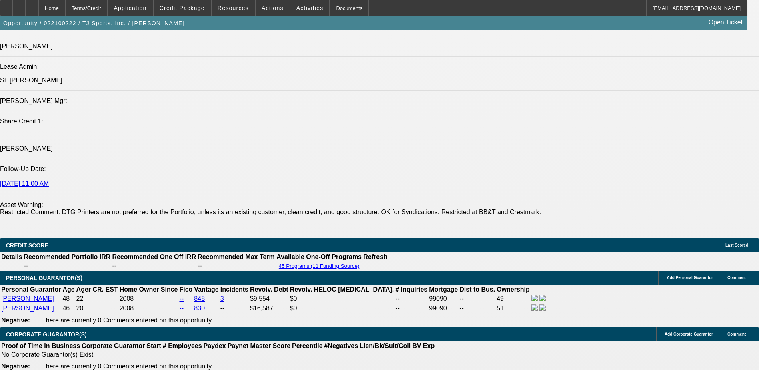
scroll to position [1120, 0]
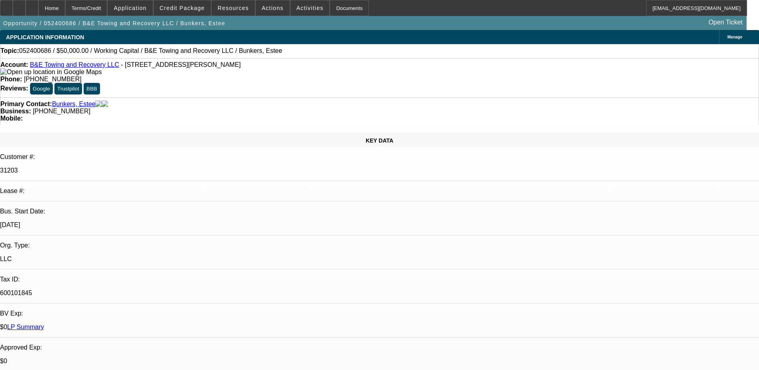
select select "0"
select select "2"
select select "0.1"
select select "4"
